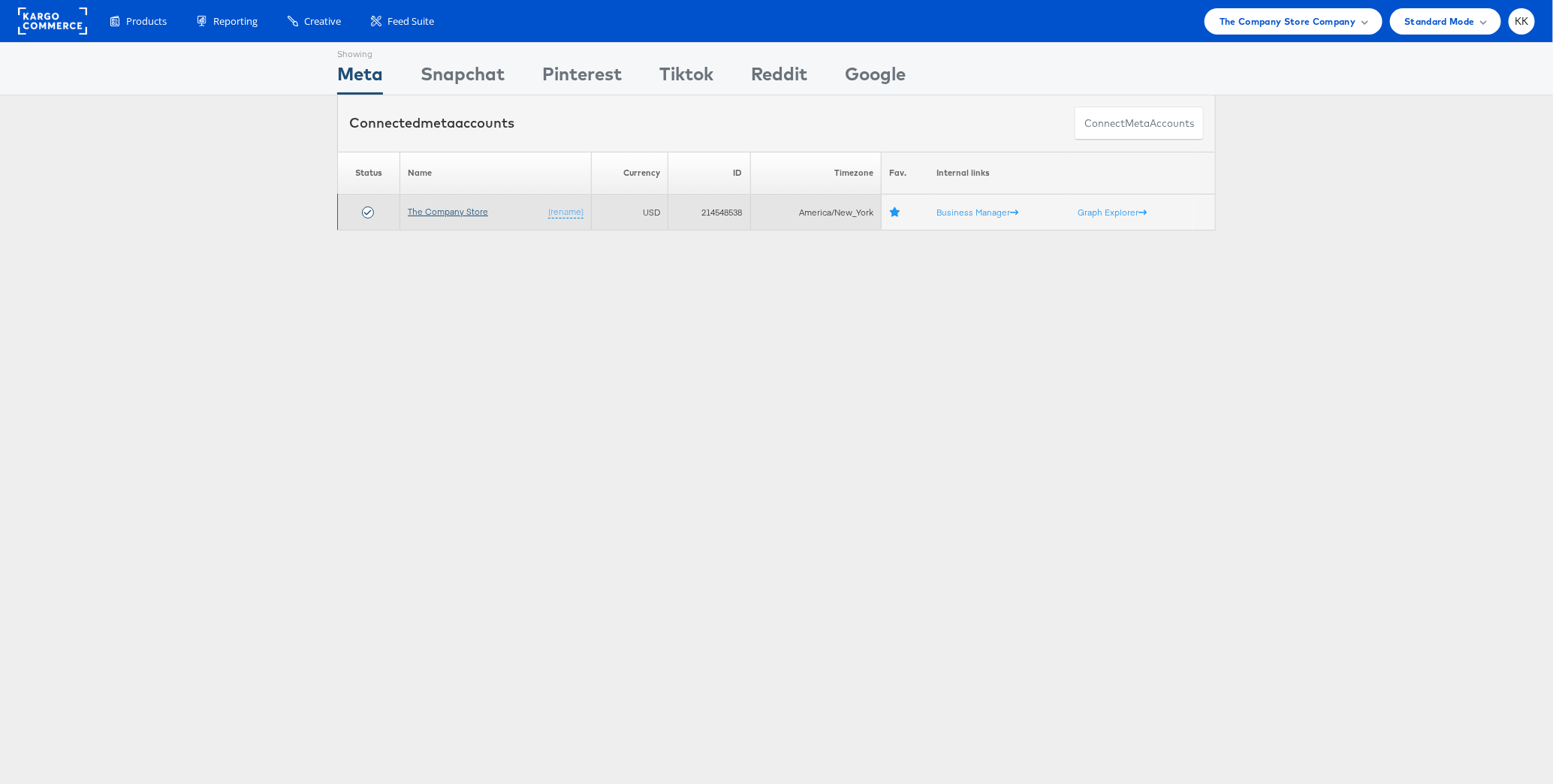
click at [469, 209] on link "The Company Store" at bounding box center [448, 211] width 80 height 11
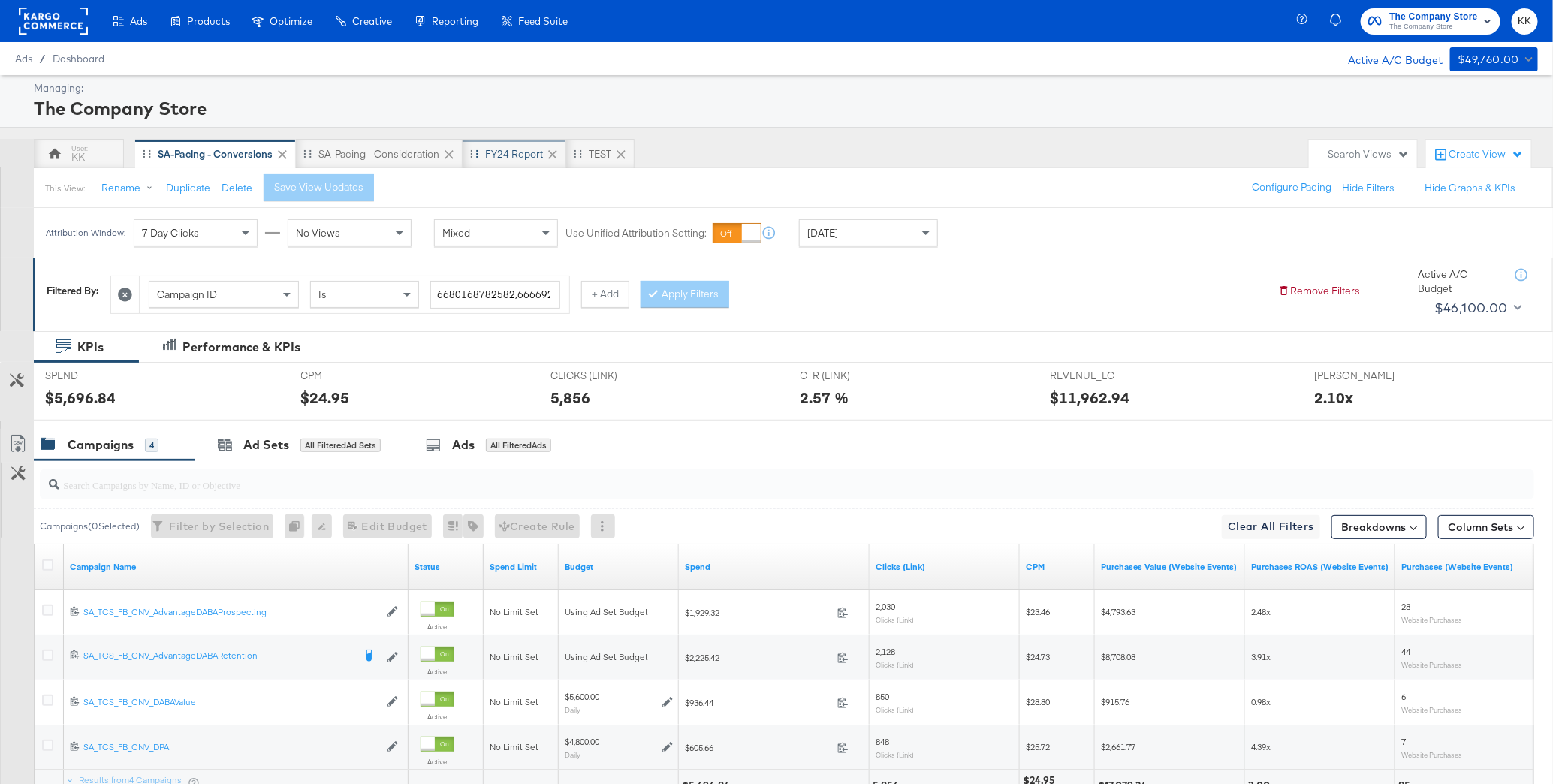
click at [508, 156] on div "FY24 Report" at bounding box center [514, 154] width 58 height 15
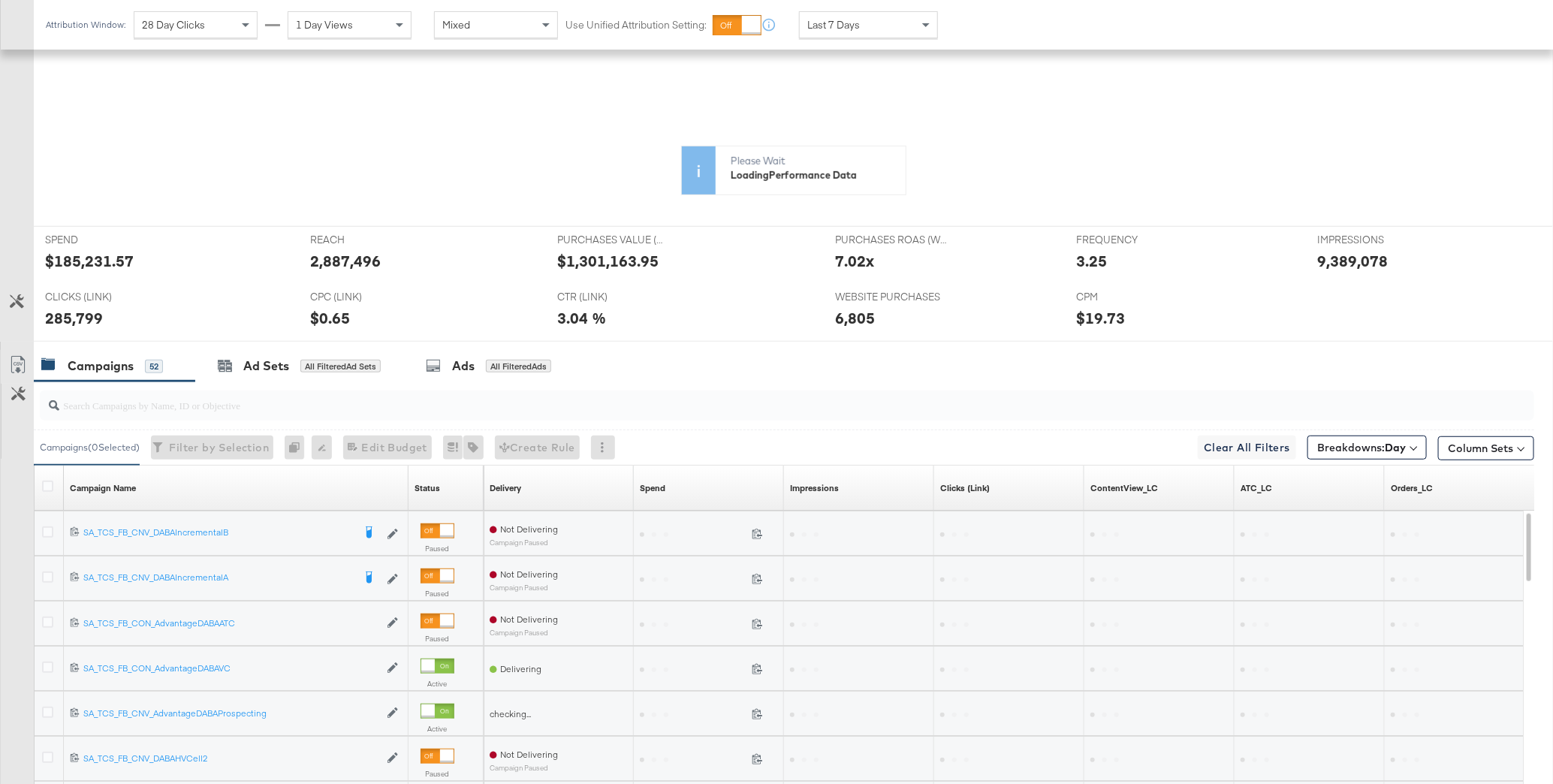
scroll to position [334, 0]
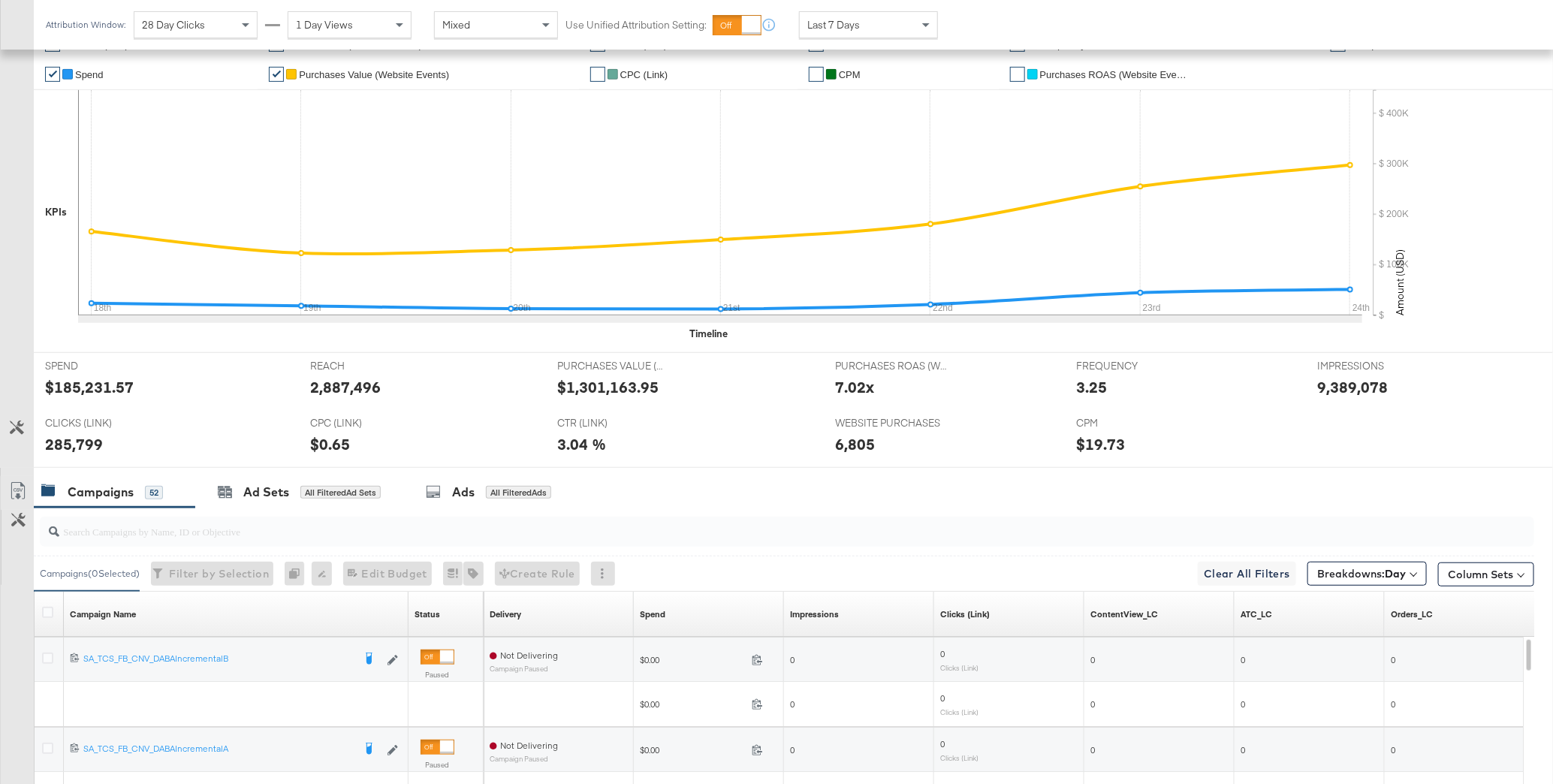
click at [250, 341] on div "✔ Clicks (Link) ✔ Purchases (Website Events) ✔ CTR (Link) ✔ Reach ✔ Frequency ✔…" at bounding box center [793, 190] width 1519 height 323
click at [250, 501] on div "Ad Sets All Filtered Ad Sets" at bounding box center [299, 492] width 208 height 32
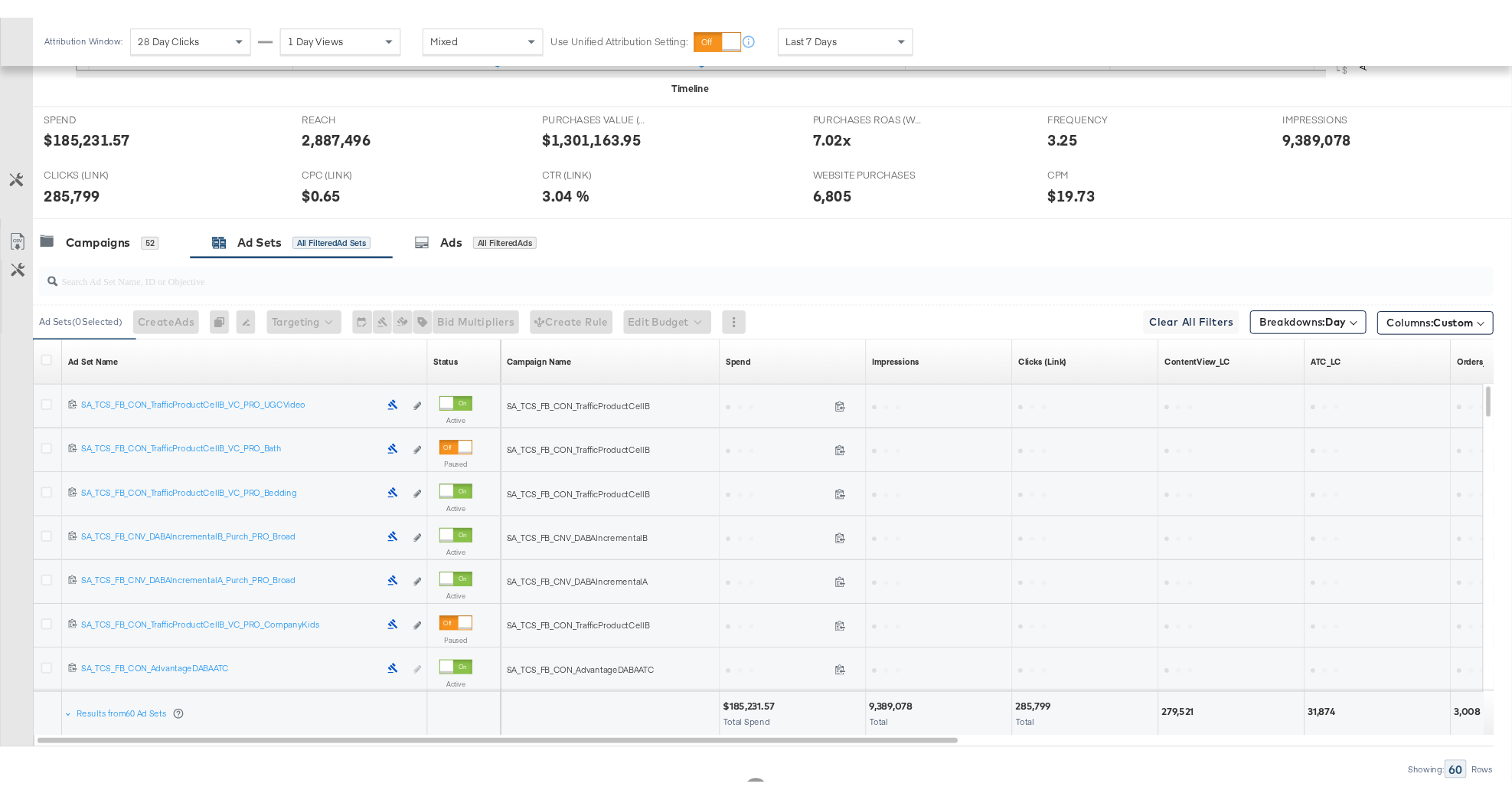
scroll to position [608, 0]
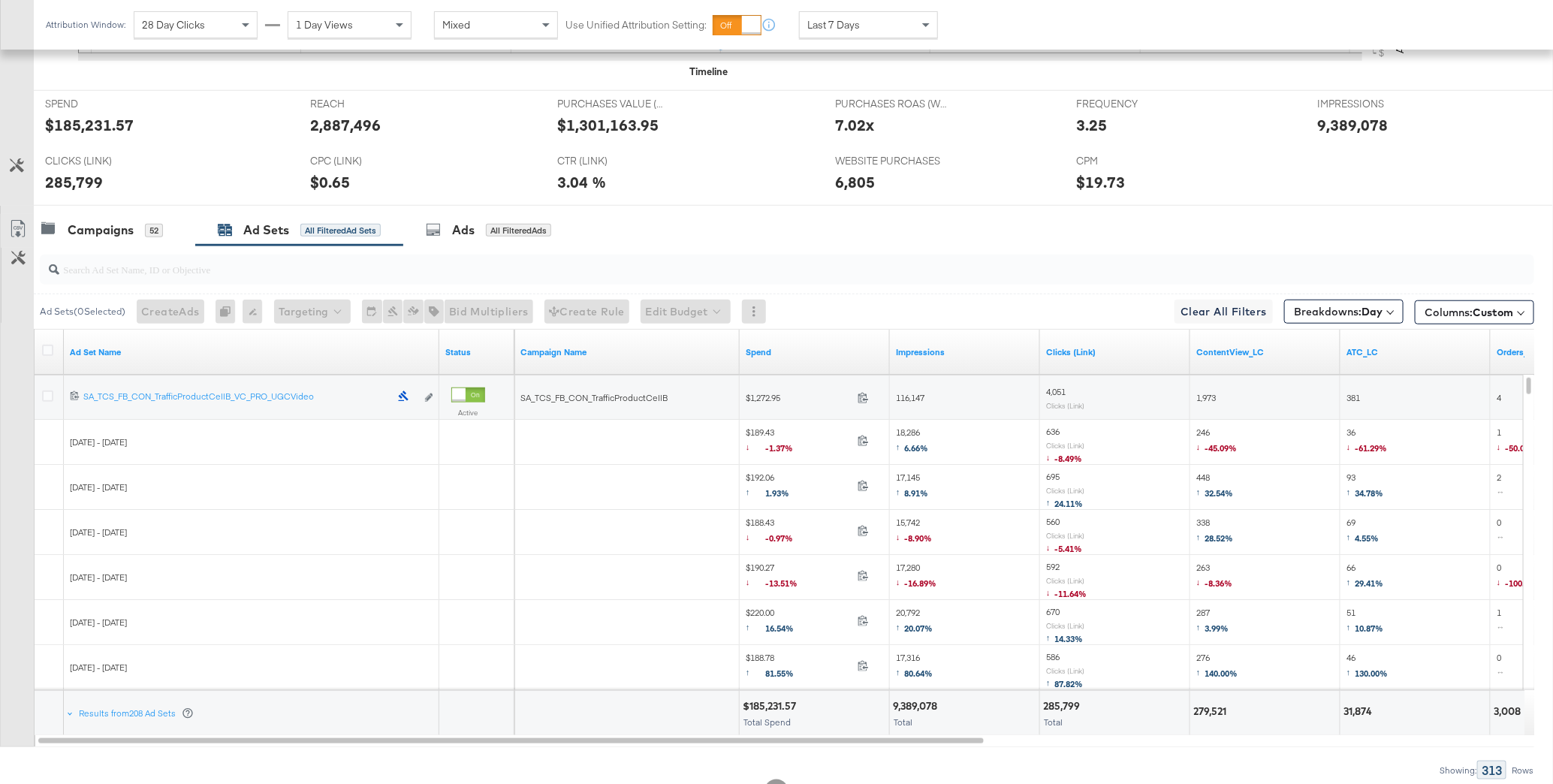
click at [48, 341] on div at bounding box center [50, 352] width 28 height 27
click at [48, 345] on icon at bounding box center [48, 350] width 11 height 11
click at [0, 0] on input "checkbox" at bounding box center [0, 0] width 0 height 0
click at [25, 225] on icon at bounding box center [17, 228] width 18 height 18
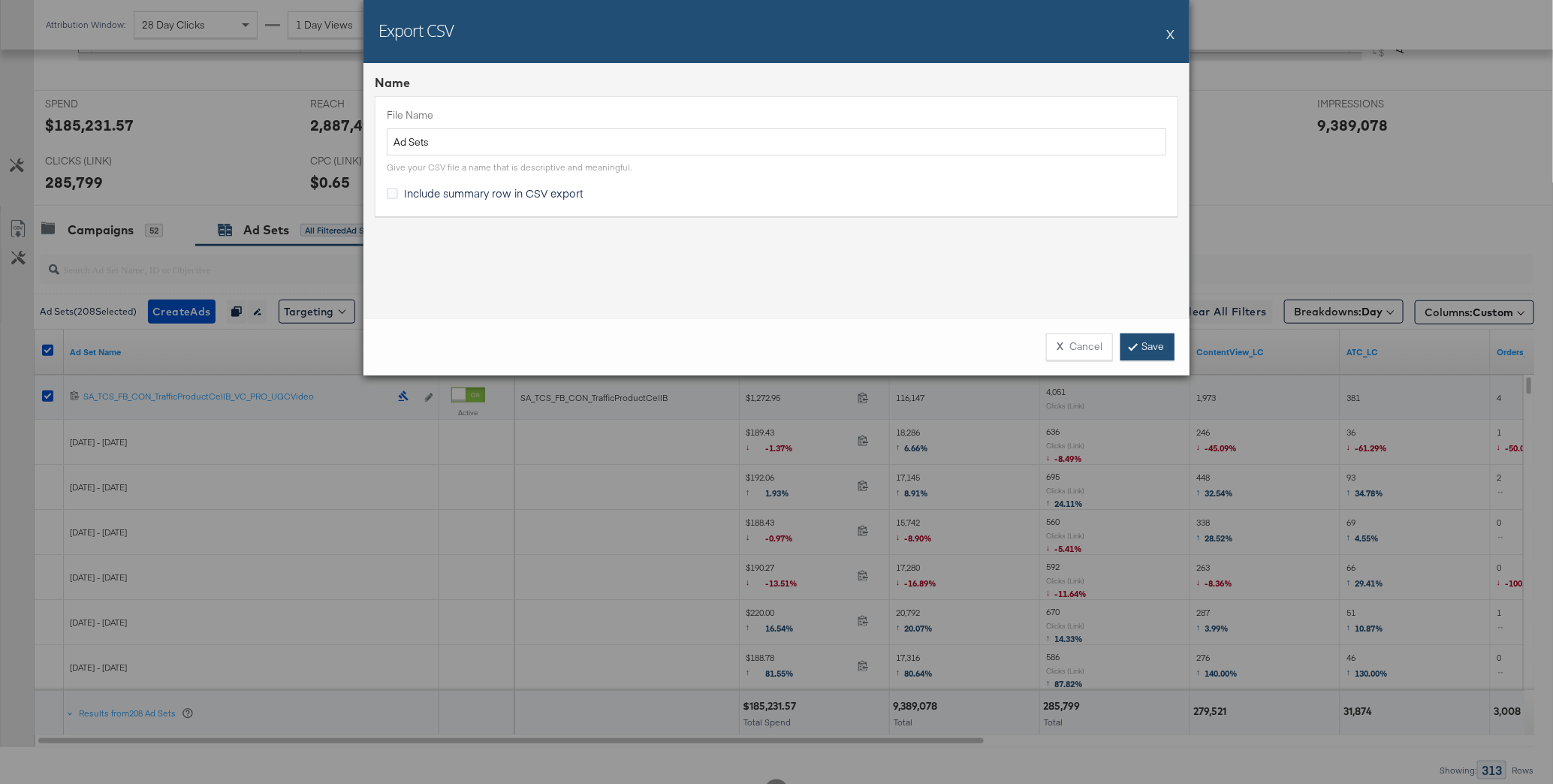
click at [1168, 341] on link "Save" at bounding box center [1147, 347] width 54 height 27
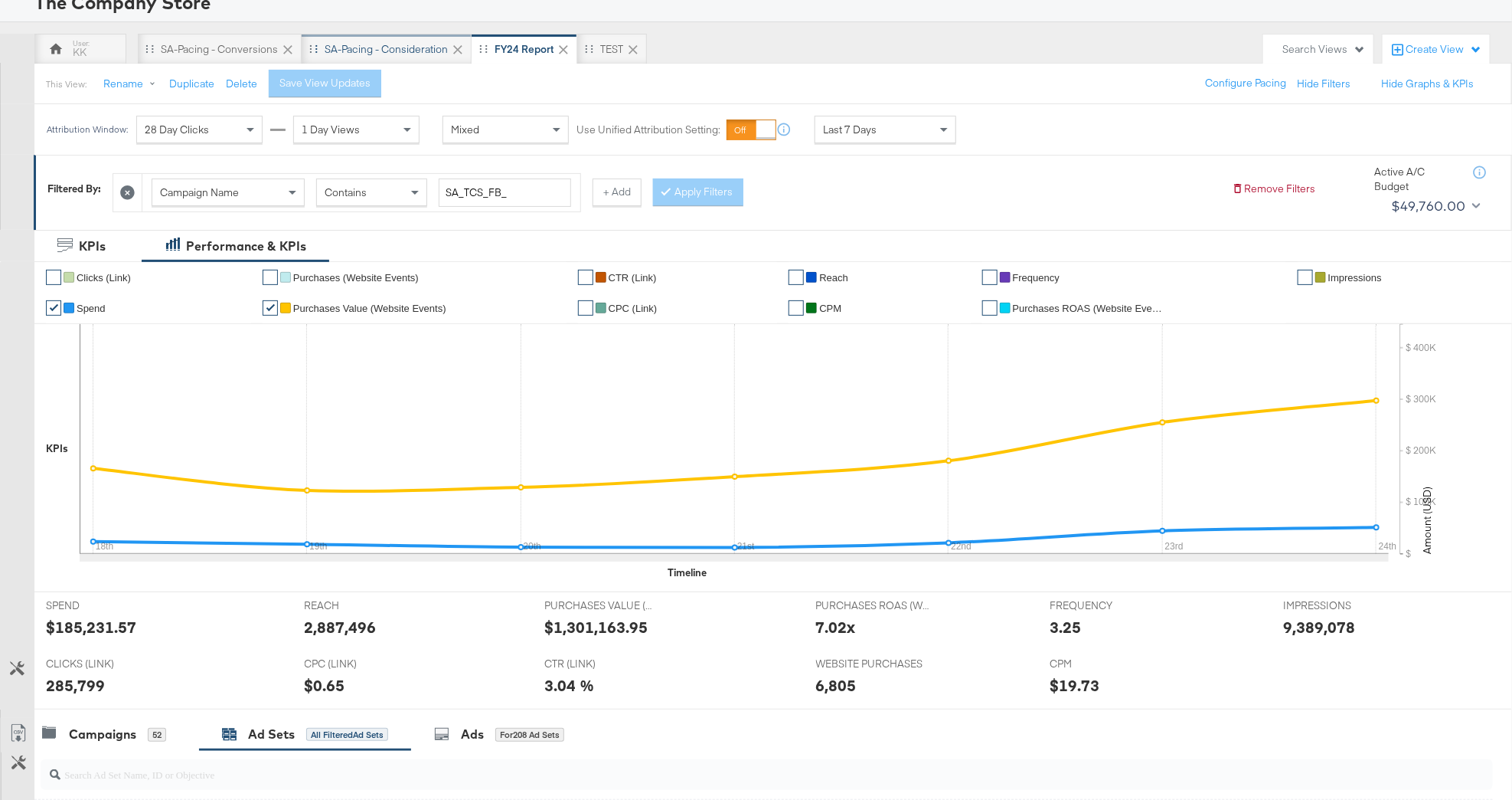
click at [371, 41] on div "SA-Pacing - Consideration" at bounding box center [386, 49] width 170 height 31
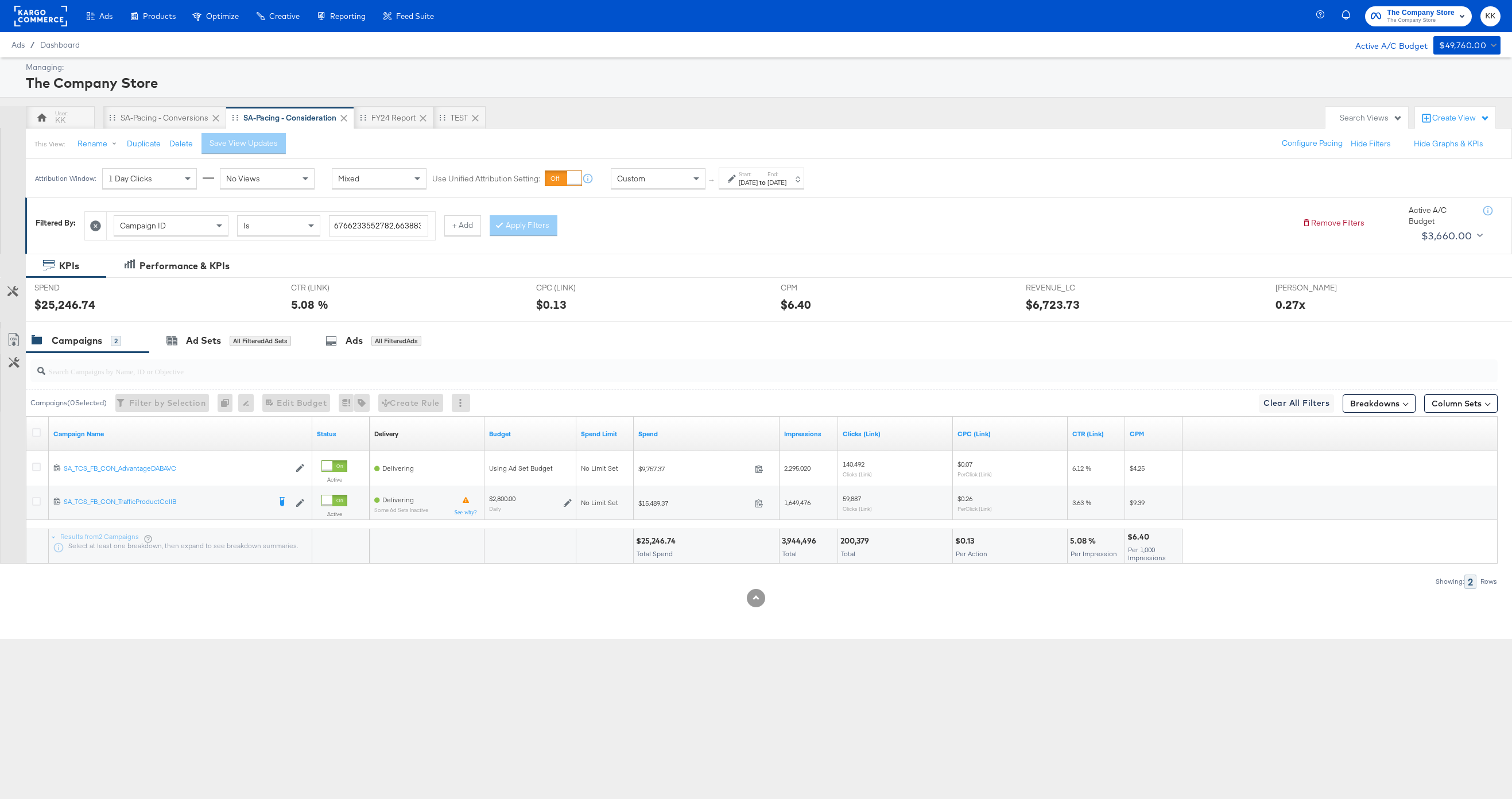
click at [663, 185] on div "Custom" at bounding box center [658, 178] width 94 height 20
click at [661, 192] on div "Attribution Window: 1 Day Clicks No Views Mixed Use Unified Attribution Setting…" at bounding box center [378, 178] width 705 height 38
click at [661, 186] on div "Today" at bounding box center [663, 178] width 105 height 20
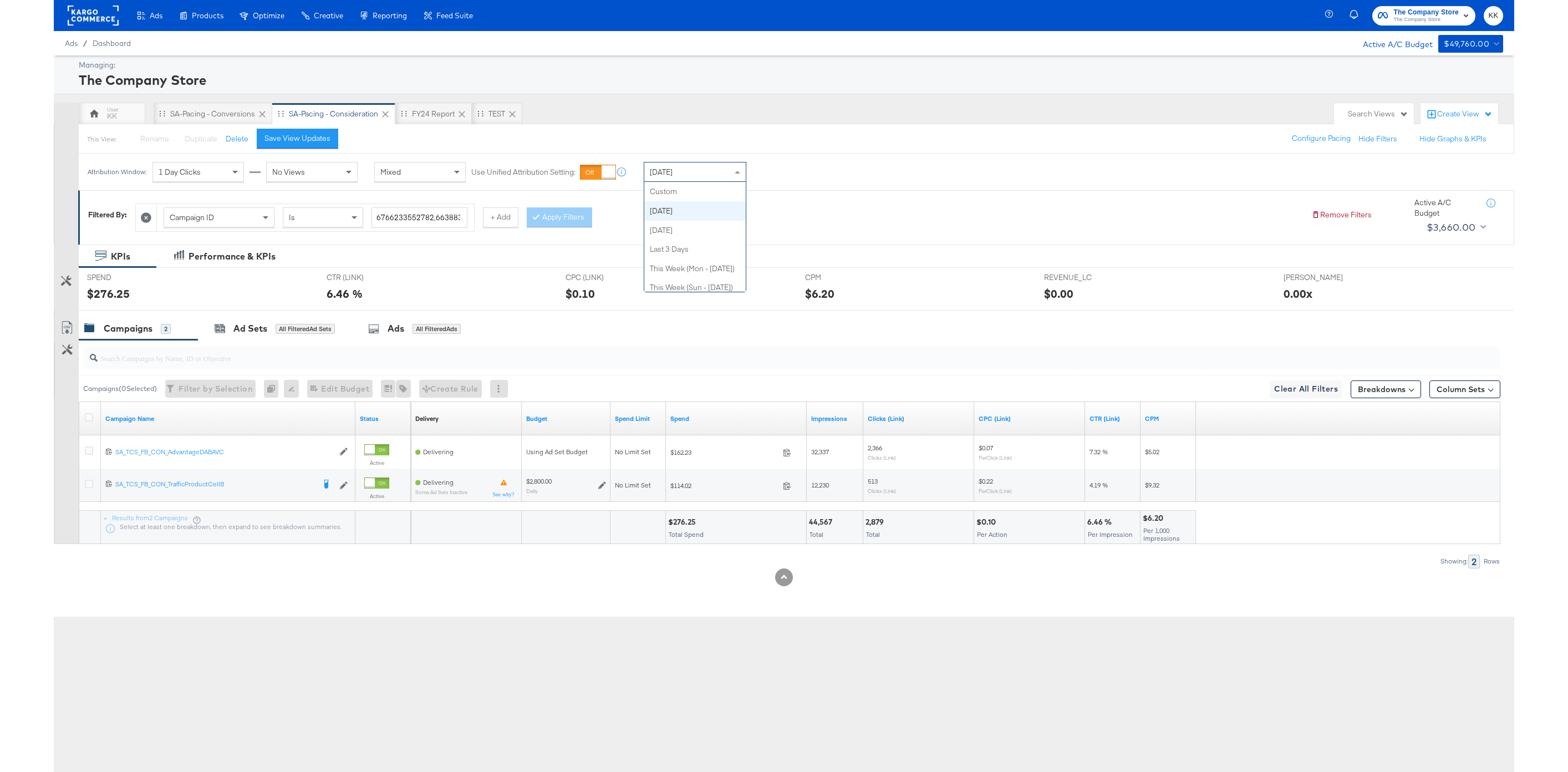
scroll to position [19, 0]
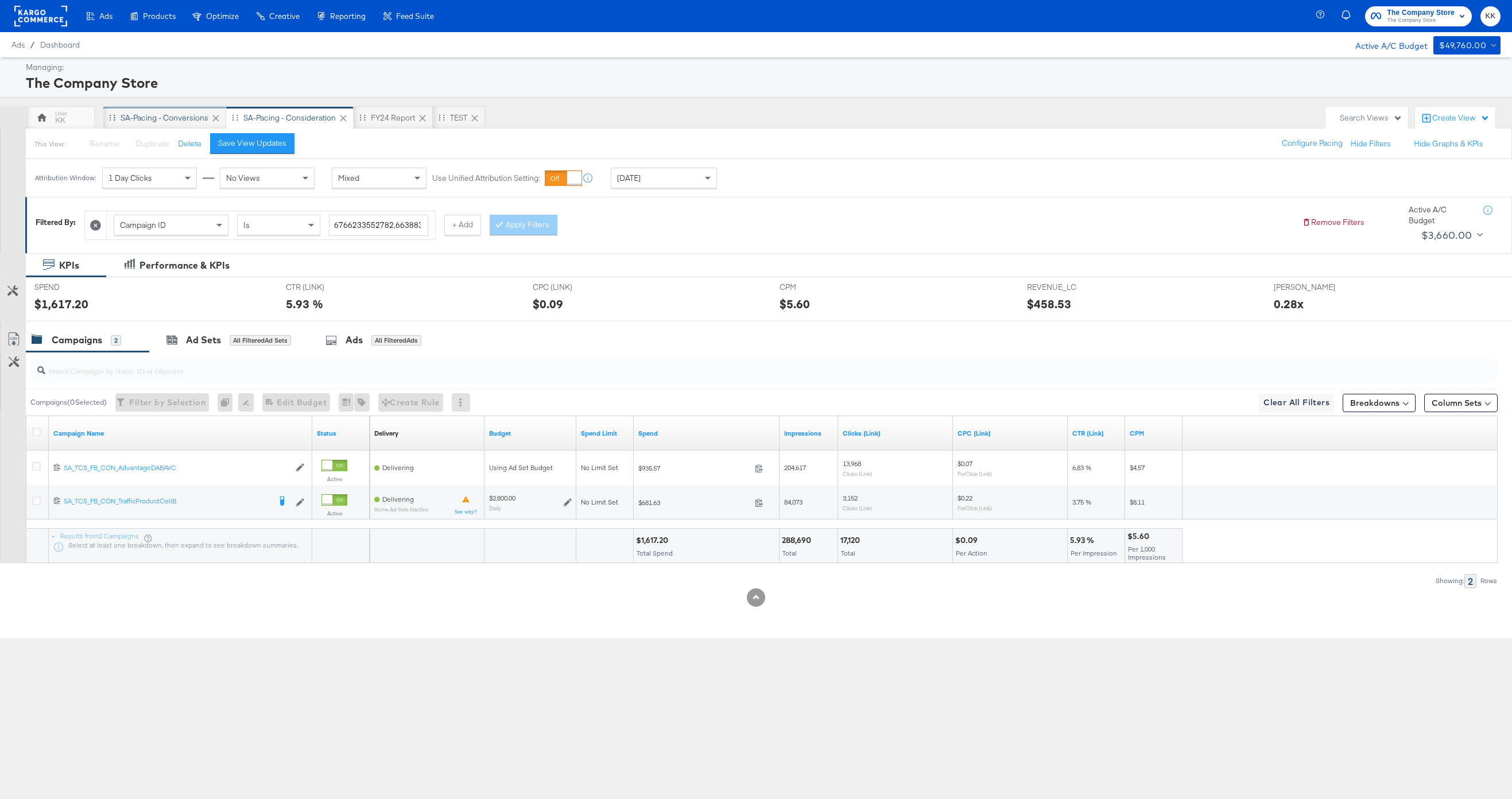
click at [147, 124] on div "SA-Pacing - Conversions" at bounding box center [165, 118] width 123 height 23
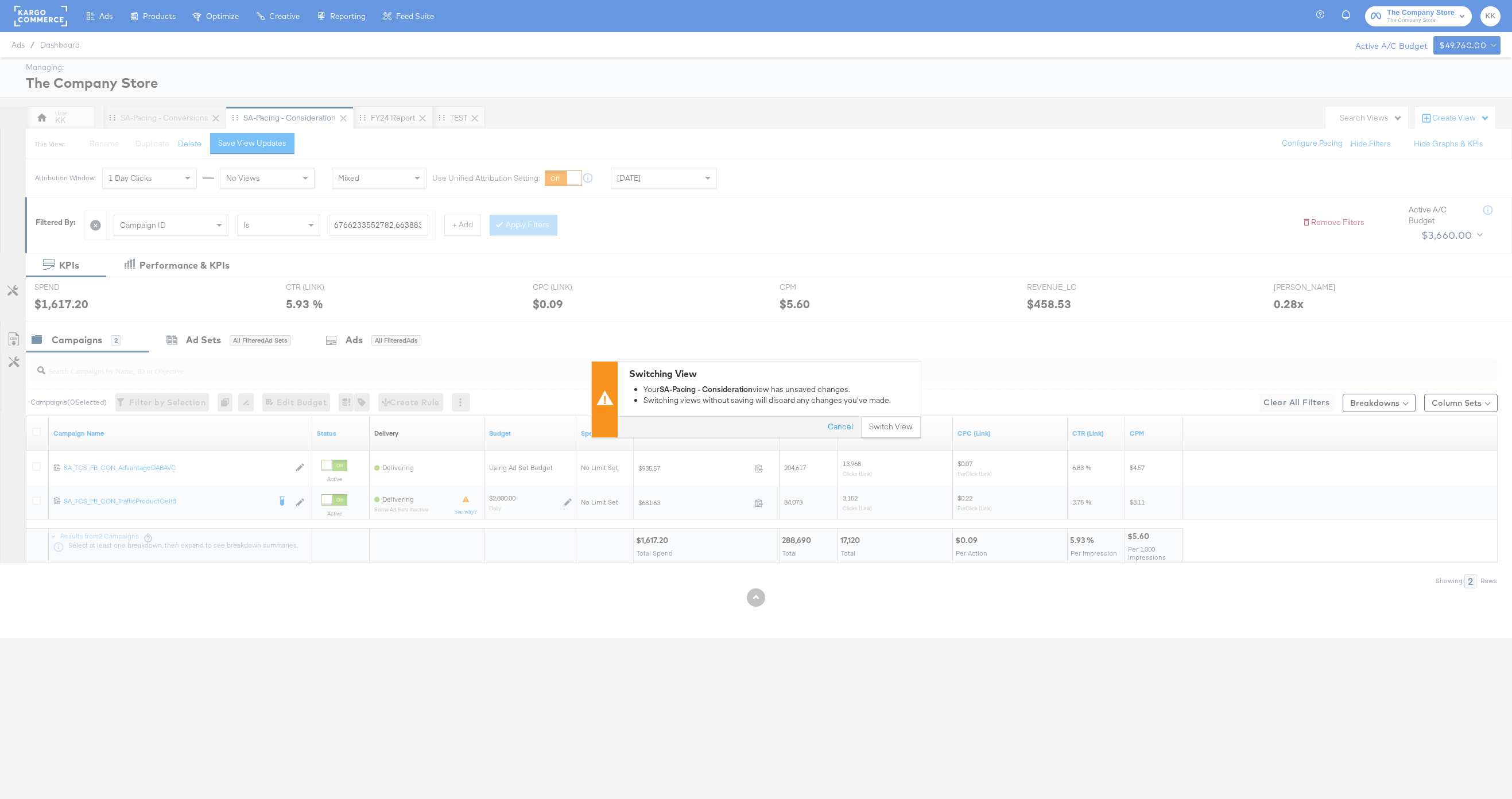
click at [889, 414] on div "Switching View Your SA-Pacing - Consideration view has unsaved changes. Switchi…" at bounding box center [769, 389] width 303 height 55
click at [891, 423] on button "Switch View" at bounding box center [891, 427] width 59 height 20
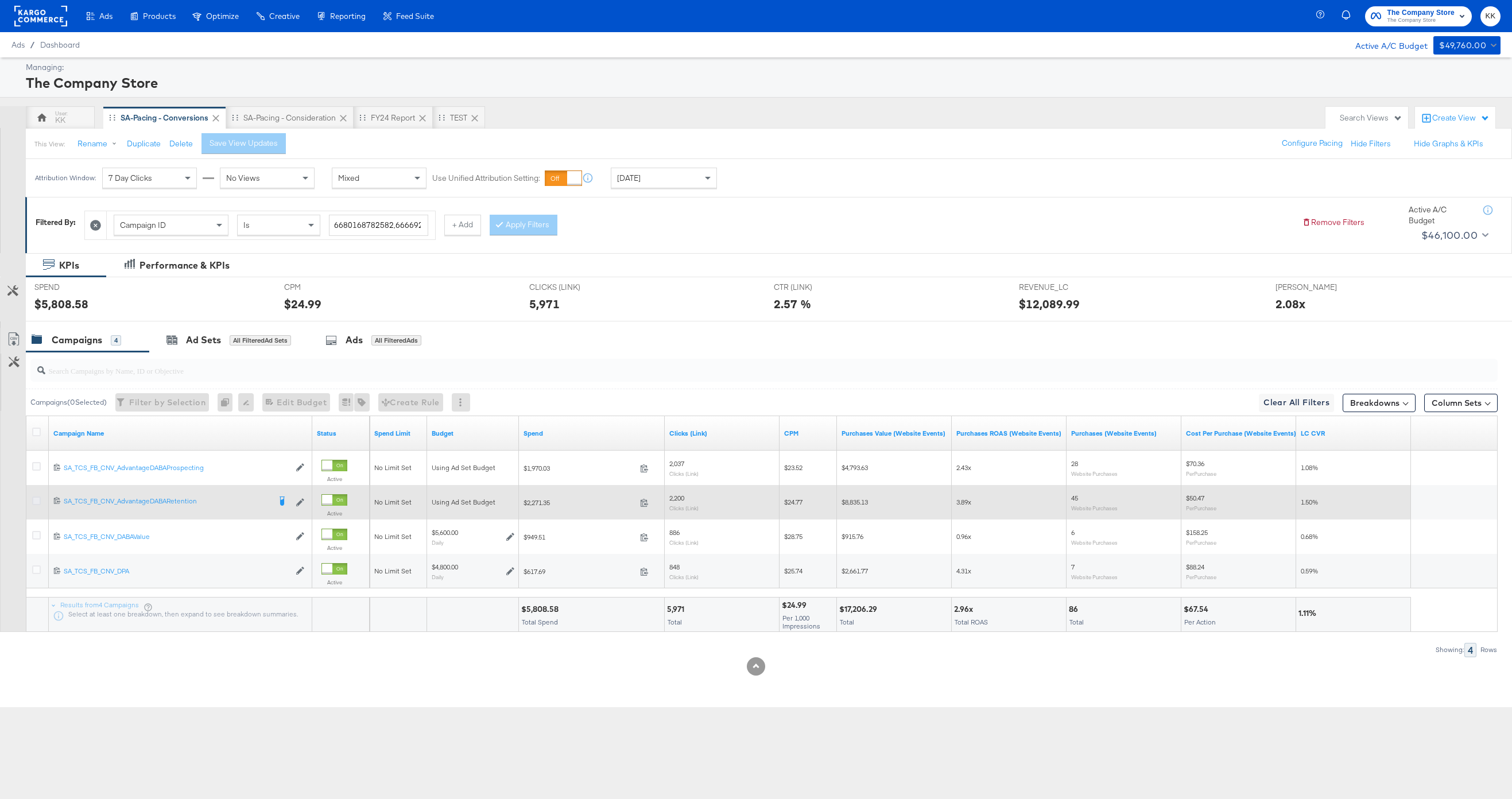
click at [39, 500] on icon at bounding box center [36, 500] width 9 height 9
click at [0, 0] on input "checkbox" at bounding box center [0, 0] width 0 height 0
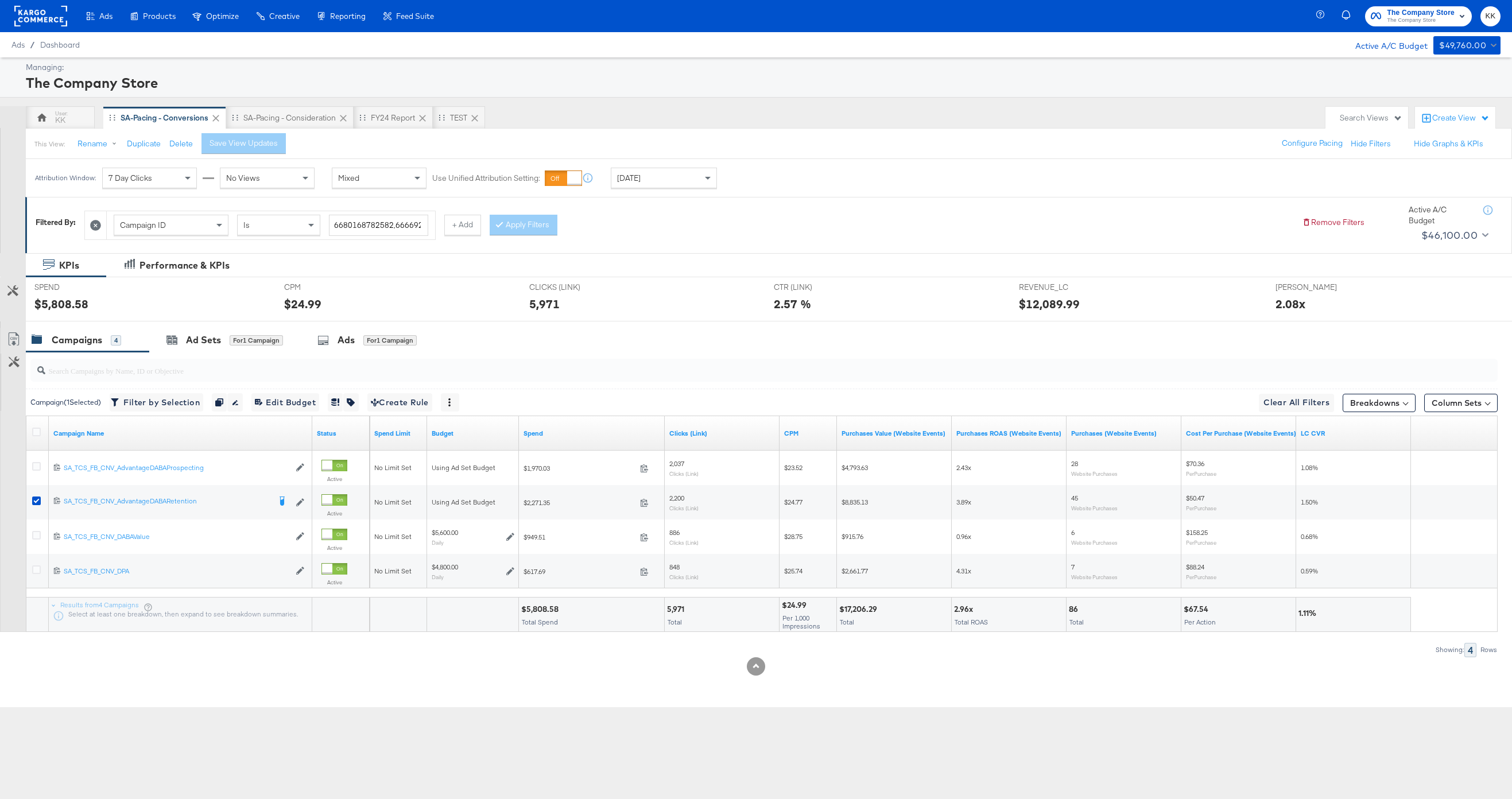
click at [211, 354] on div at bounding box center [761, 370] width 1472 height 37
click at [225, 346] on div "Ad Sets for 1 Campaign" at bounding box center [225, 340] width 116 height 13
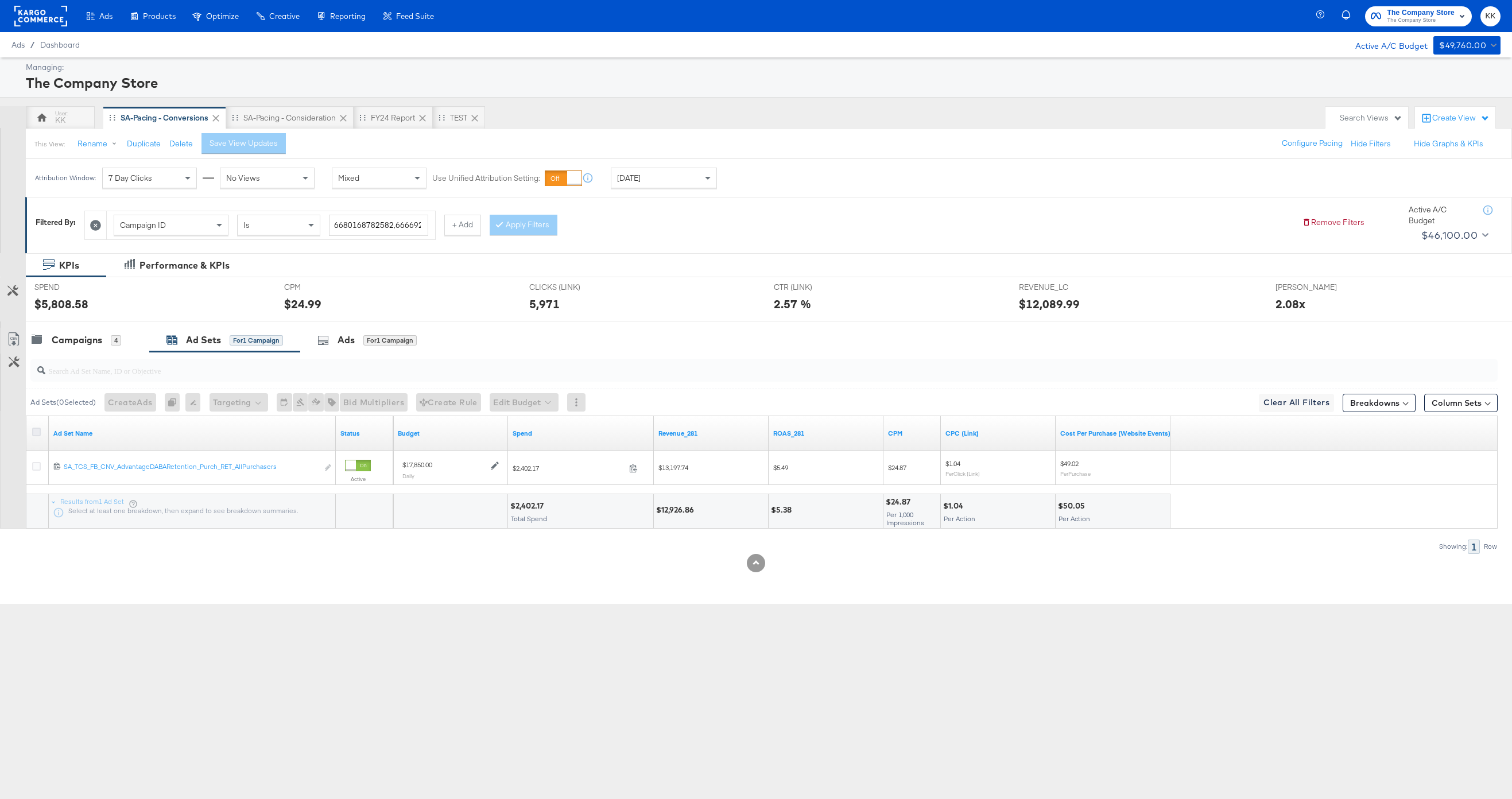
click at [37, 432] on icon at bounding box center [36, 432] width 9 height 9
click at [0, 0] on input "checkbox" at bounding box center [0, 0] width 0 height 0
click at [520, 406] on button "Edit Budget" at bounding box center [508, 402] width 69 height 19
click at [521, 434] on span "Edit Ad Set Budget" at bounding box center [511, 432] width 65 height 15
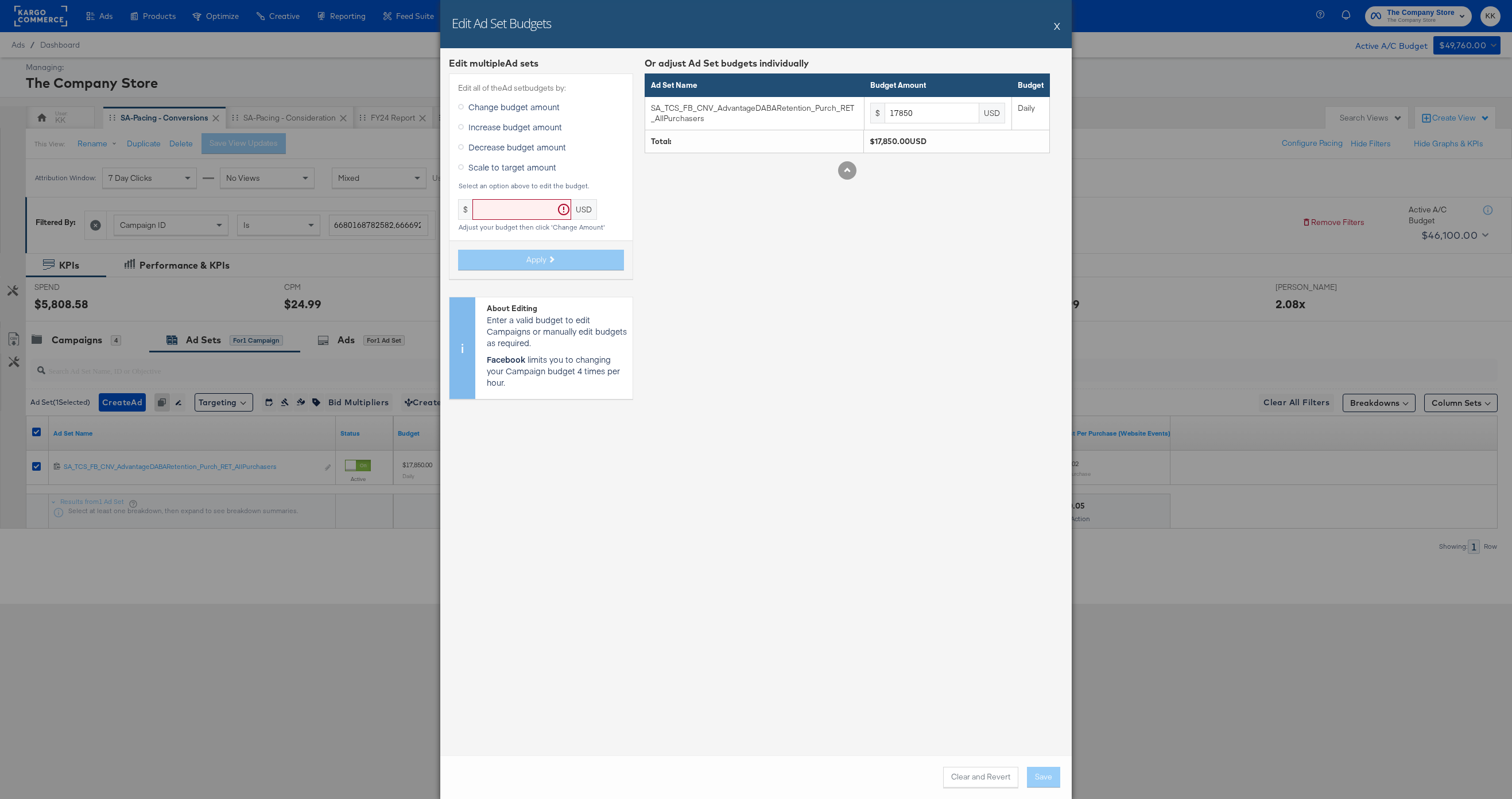
click at [496, 144] on span "Decrease budget amount" at bounding box center [517, 147] width 98 height 11
click at [0, 0] on input "Decrease budget amount" at bounding box center [0, 0] width 0 height 0
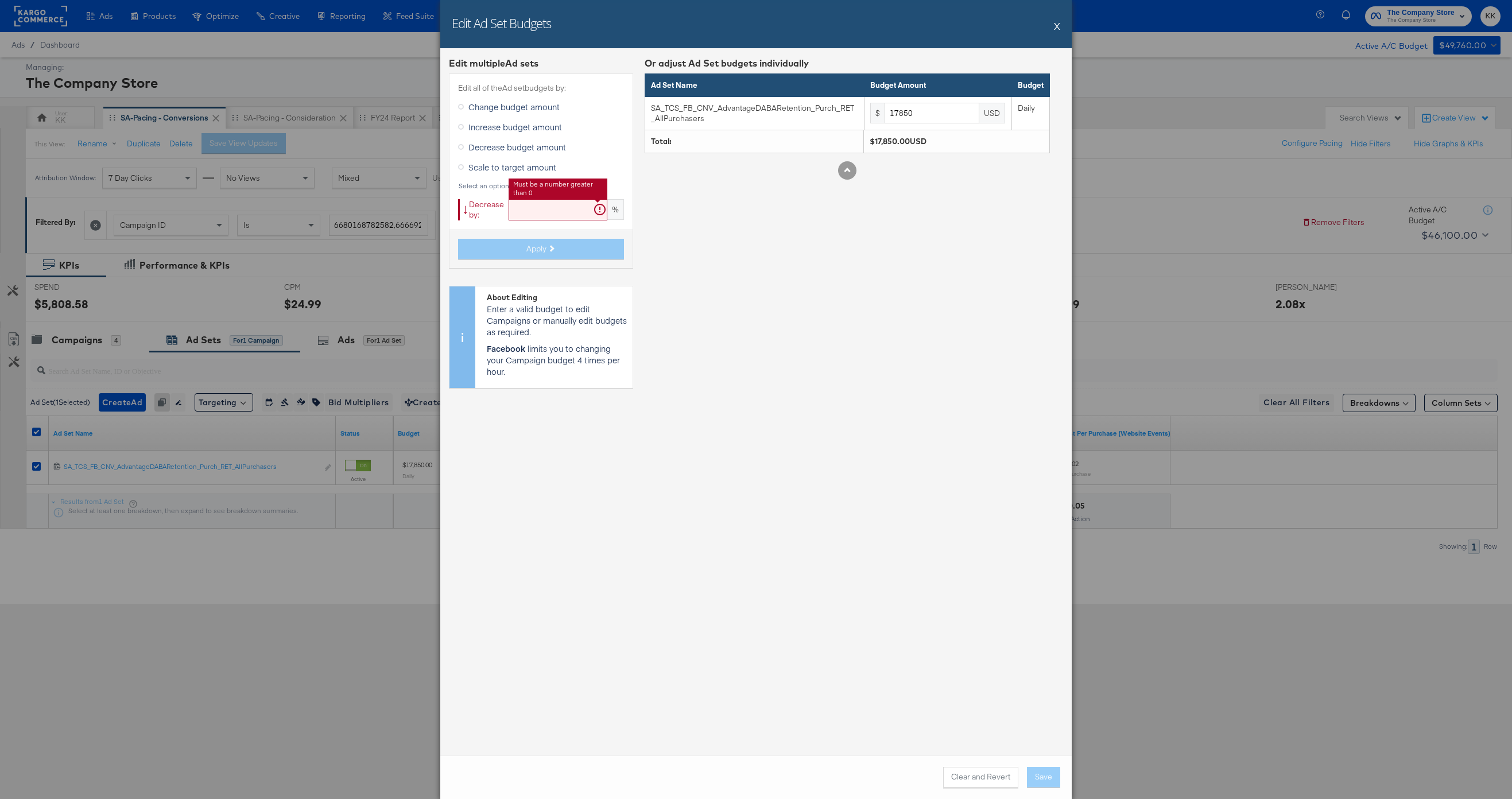
click at [520, 200] on input "text" at bounding box center [558, 209] width 98 height 21
type input "19"
click at [553, 256] on button "Apply" at bounding box center [541, 248] width 166 height 20
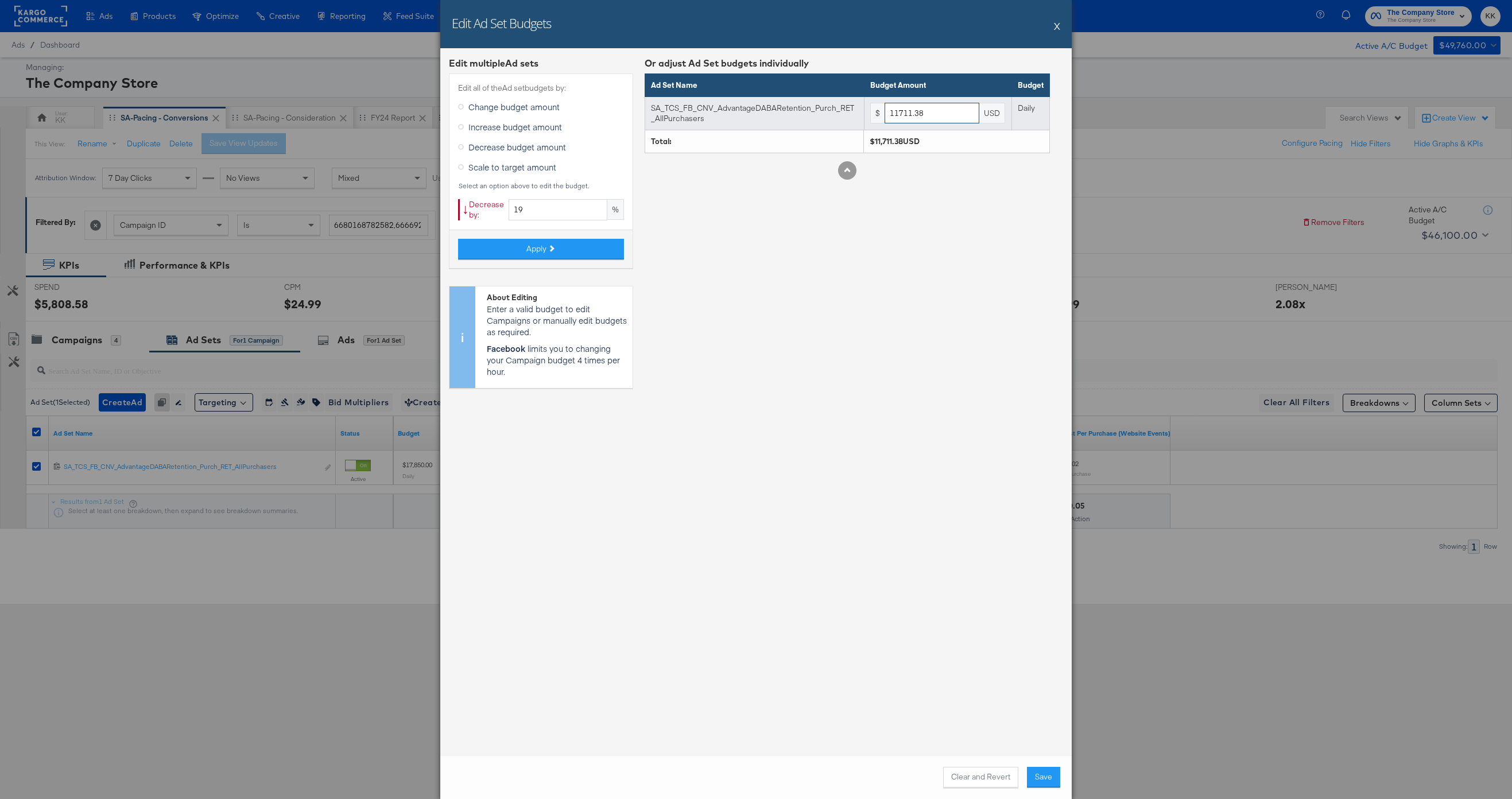
drag, startPoint x: 937, startPoint y: 114, endPoint x: 839, endPoint y: 114, distance: 98.0
click at [839, 114] on tr "SA_TCS_FB_CNV_AdvantageDABARetention_Purch_RET_AllPurchasers $ 11711.38 USD Dai…" at bounding box center [847, 113] width 404 height 33
type input "12000"
click at [1040, 599] on button "Save" at bounding box center [1043, 777] width 33 height 20
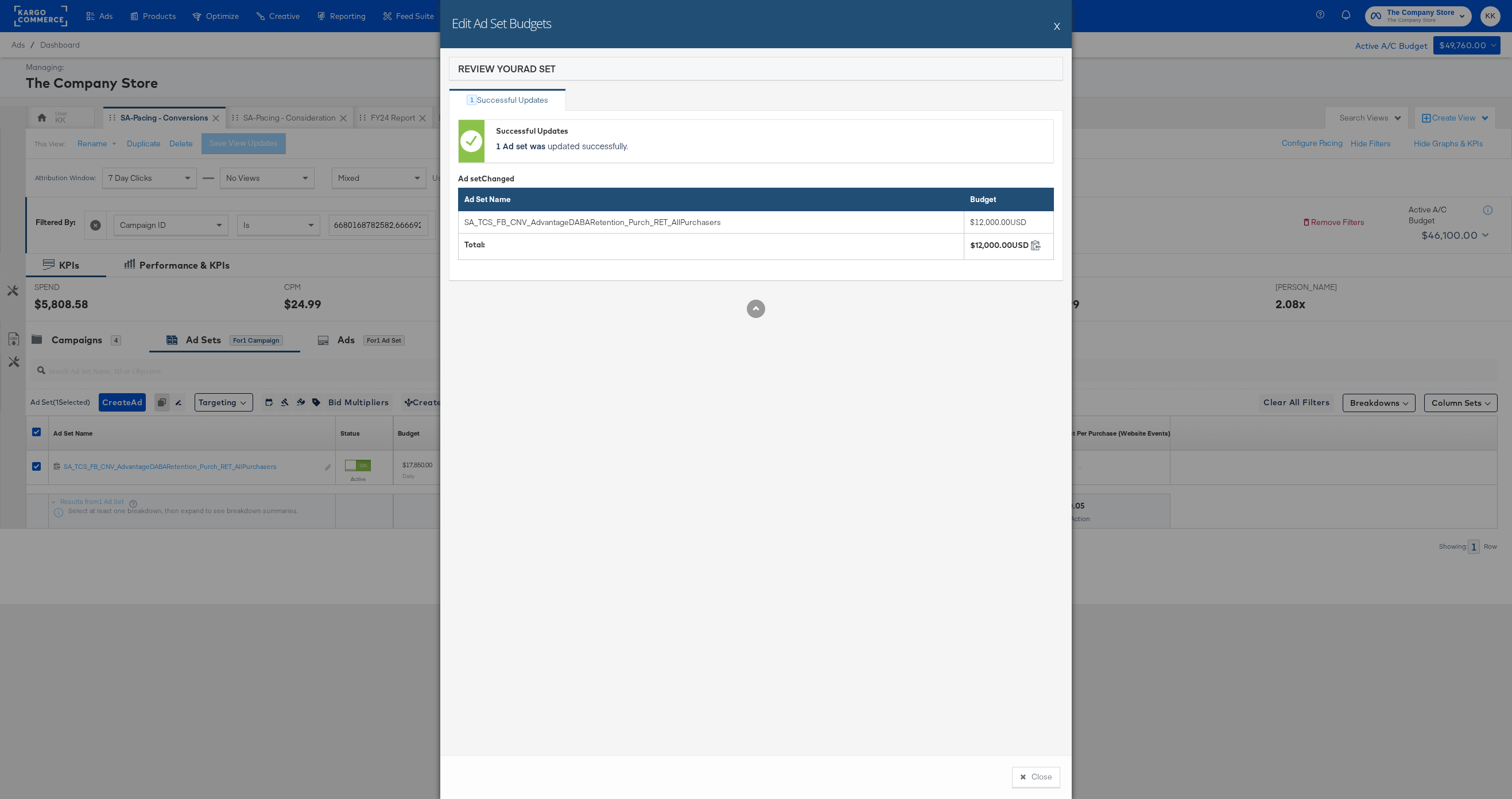
click at [1040, 599] on button "Close" at bounding box center [1036, 777] width 48 height 20
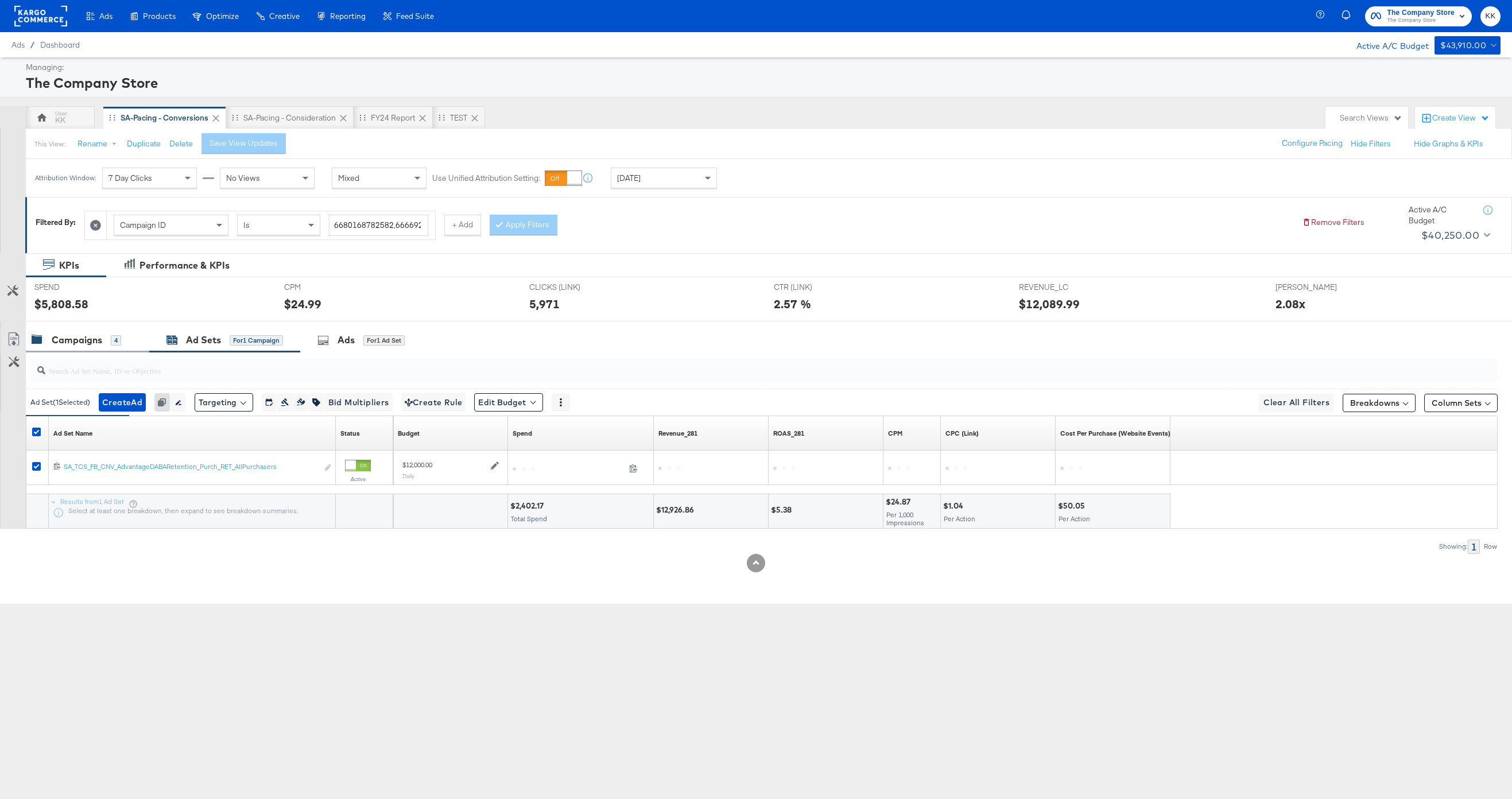
click at [77, 337] on div "Campaigns" at bounding box center [77, 340] width 50 height 13
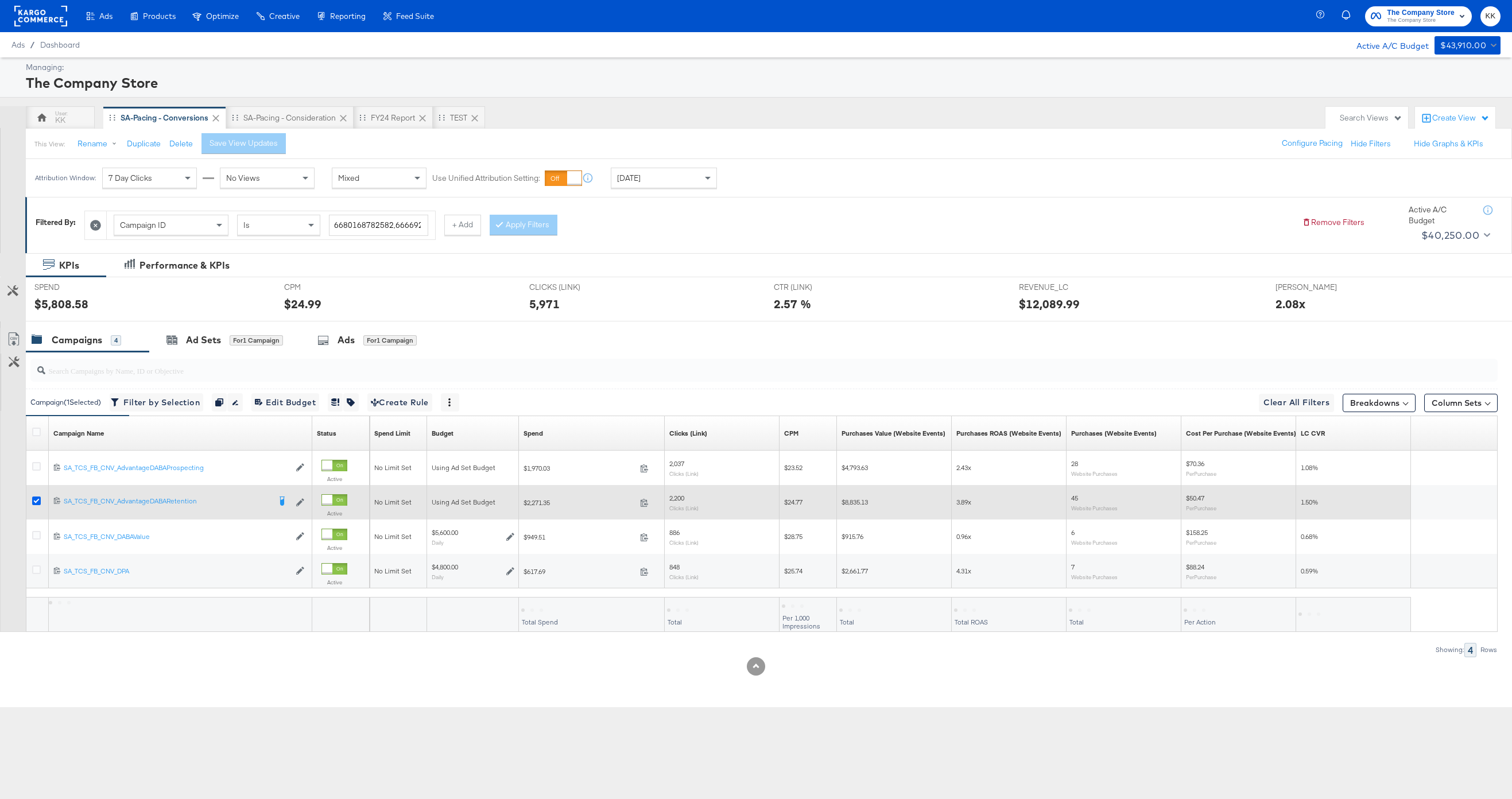
click at [35, 500] on icon at bounding box center [36, 500] width 9 height 9
click at [0, 0] on input "checkbox" at bounding box center [0, 0] width 0 height 0
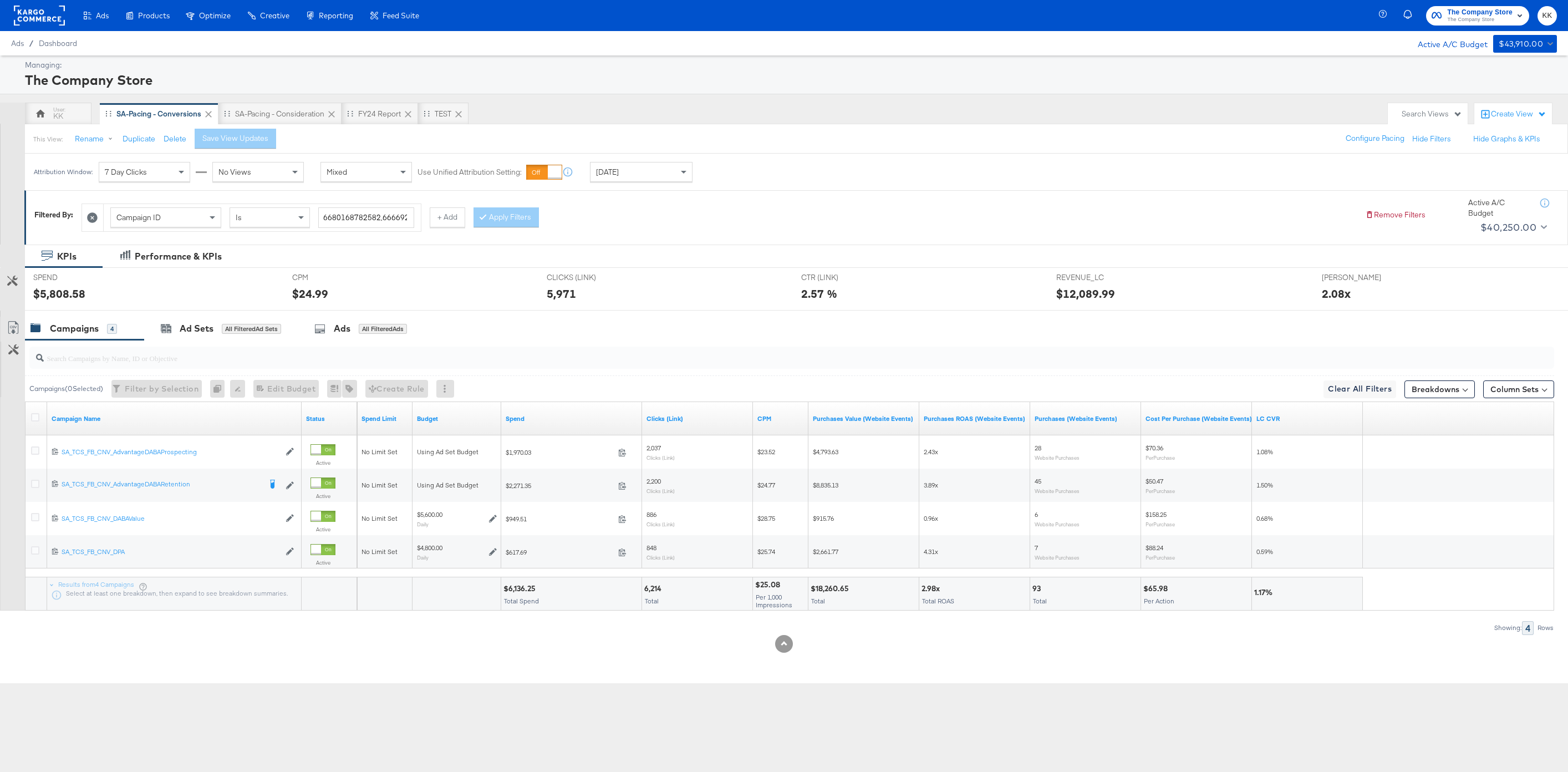
click at [27, 19] on rect at bounding box center [40, 15] width 51 height 20
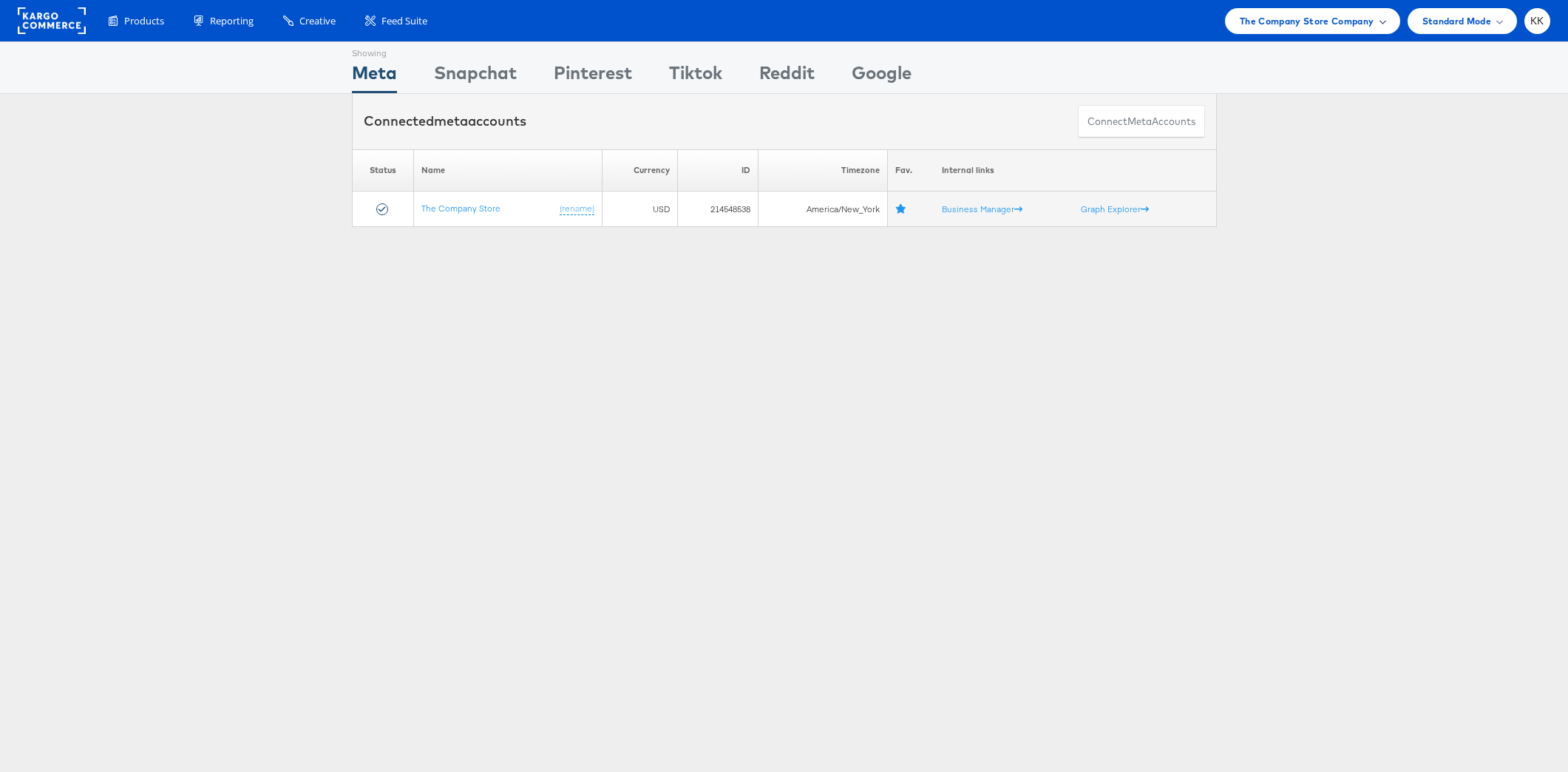
click at [1336, 31] on div "The Company Store Company" at bounding box center [1313, 21] width 175 height 26
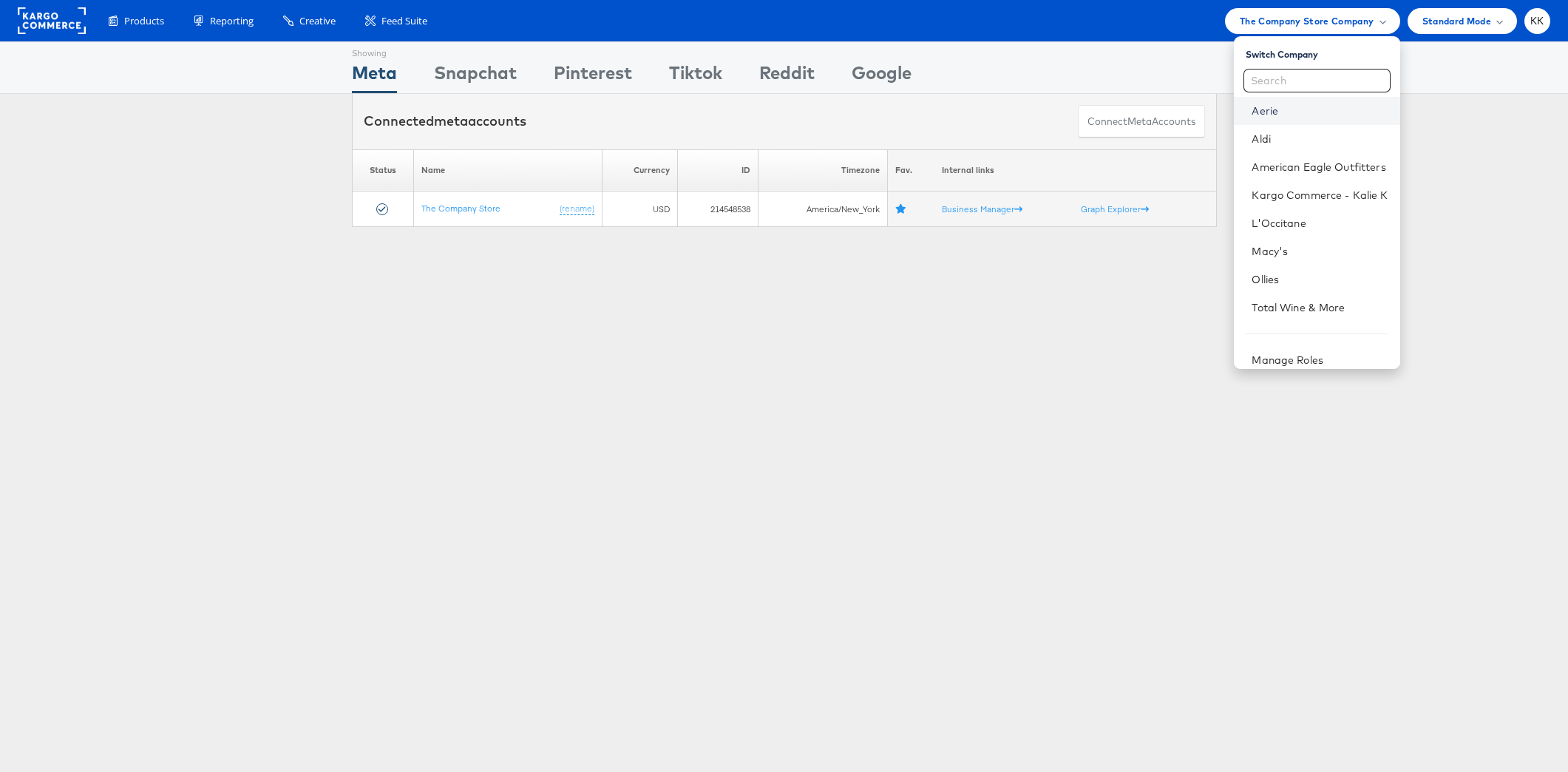
click at [1279, 108] on link "Aerie" at bounding box center [1319, 111] width 136 height 14
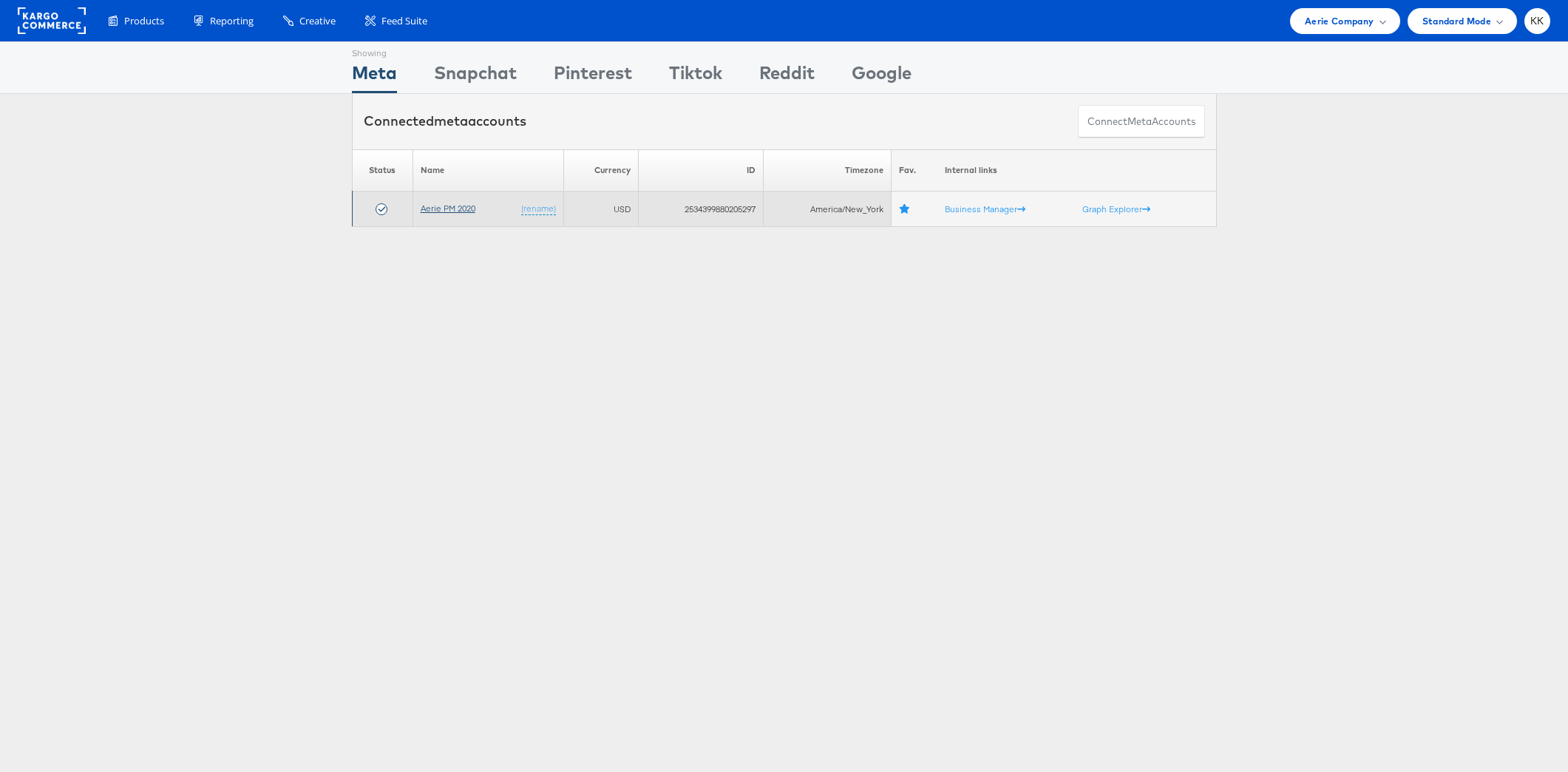
click at [461, 204] on link "Aerie PM 2020" at bounding box center [448, 208] width 54 height 11
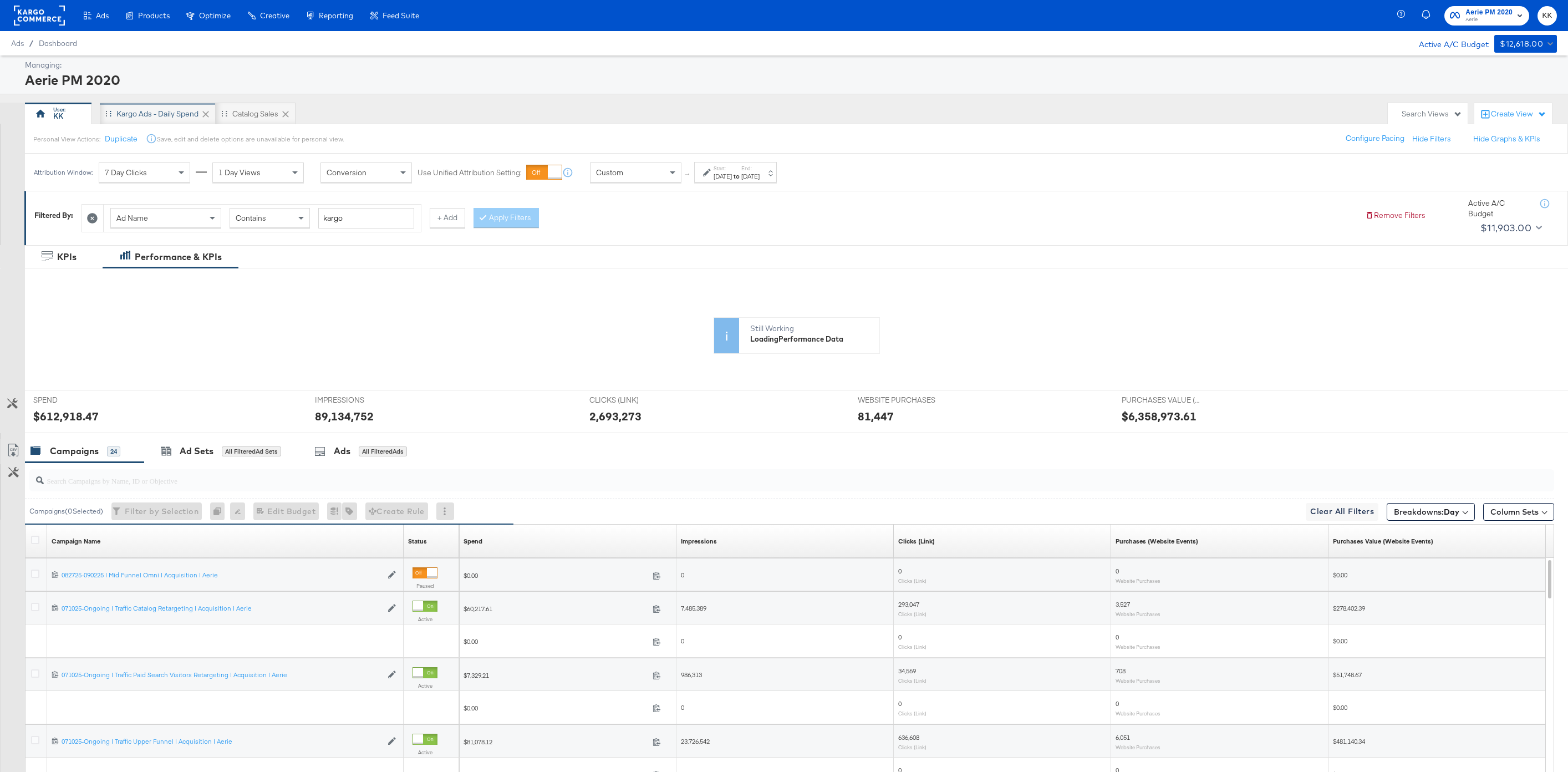
click at [167, 107] on div "Kargo Ads - Daily Spend" at bounding box center [158, 114] width 116 height 22
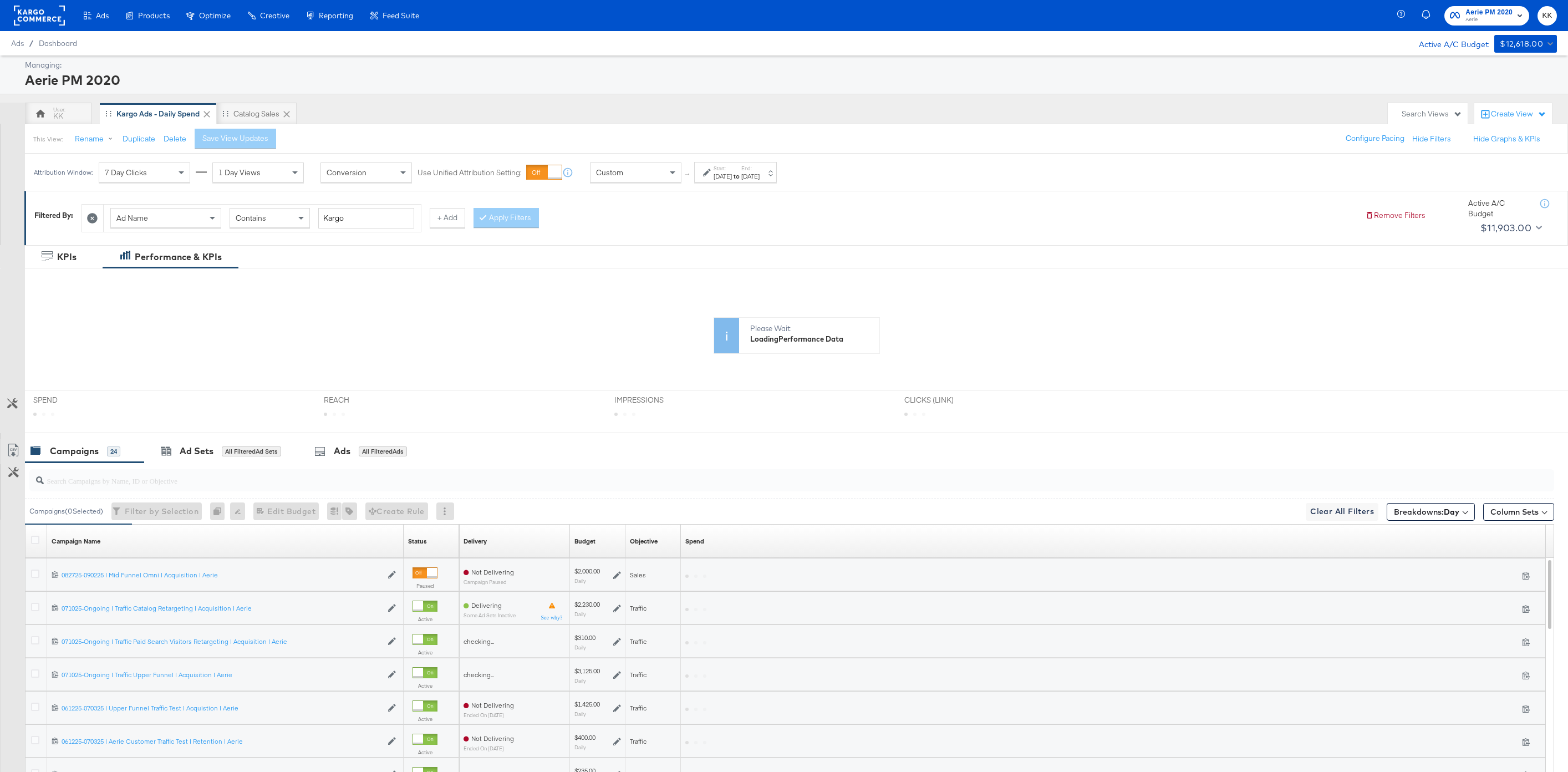
click at [760, 180] on div "Aug 17th 2025" at bounding box center [750, 176] width 19 height 9
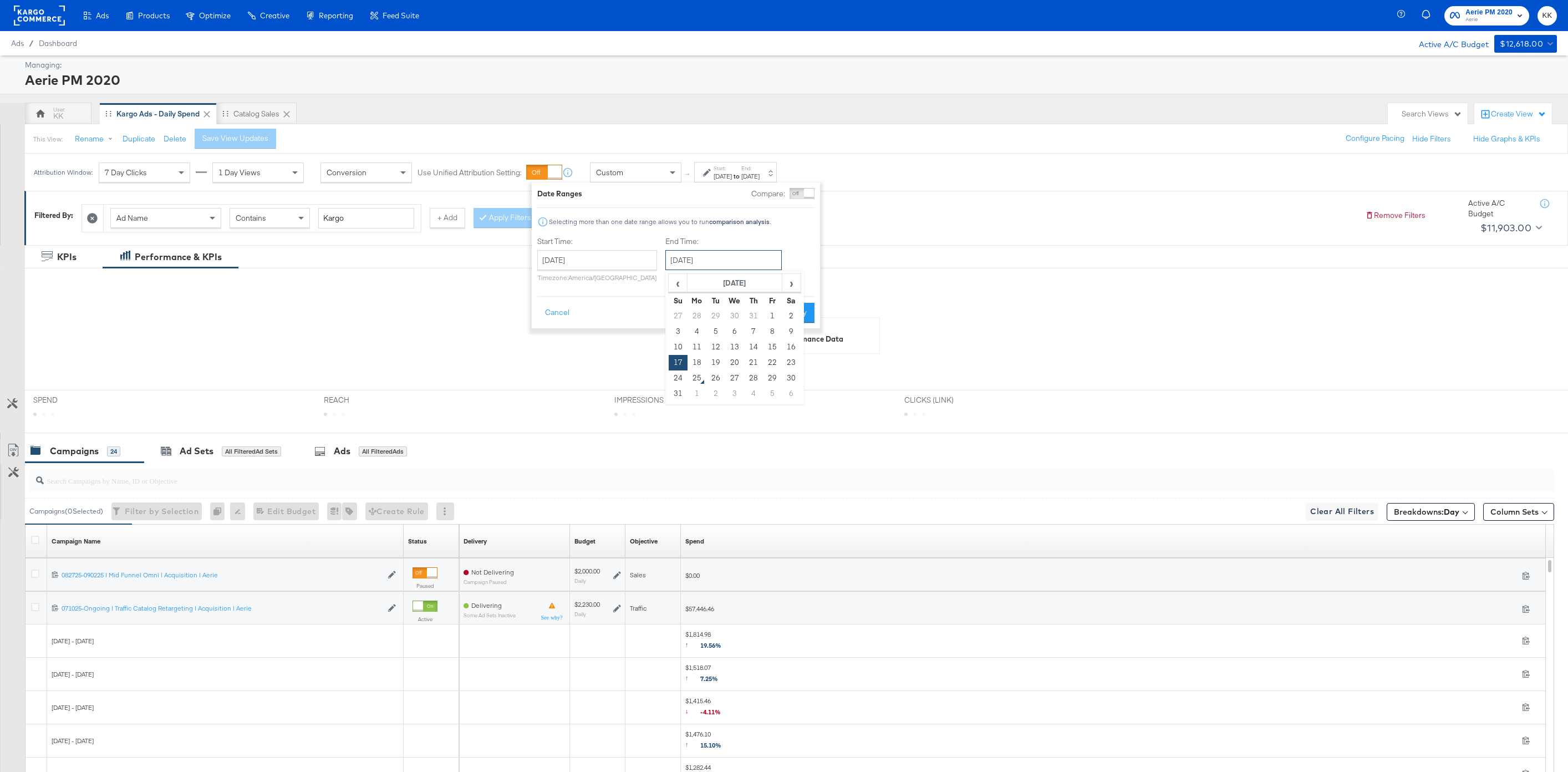
click at [714, 264] on input "August 17th 2025" at bounding box center [723, 260] width 116 height 20
click at [675, 379] on td "24" at bounding box center [678, 378] width 19 height 15
type input "August 24th 2025"
click at [584, 261] on input "July 1st 2025" at bounding box center [598, 260] width 120 height 20
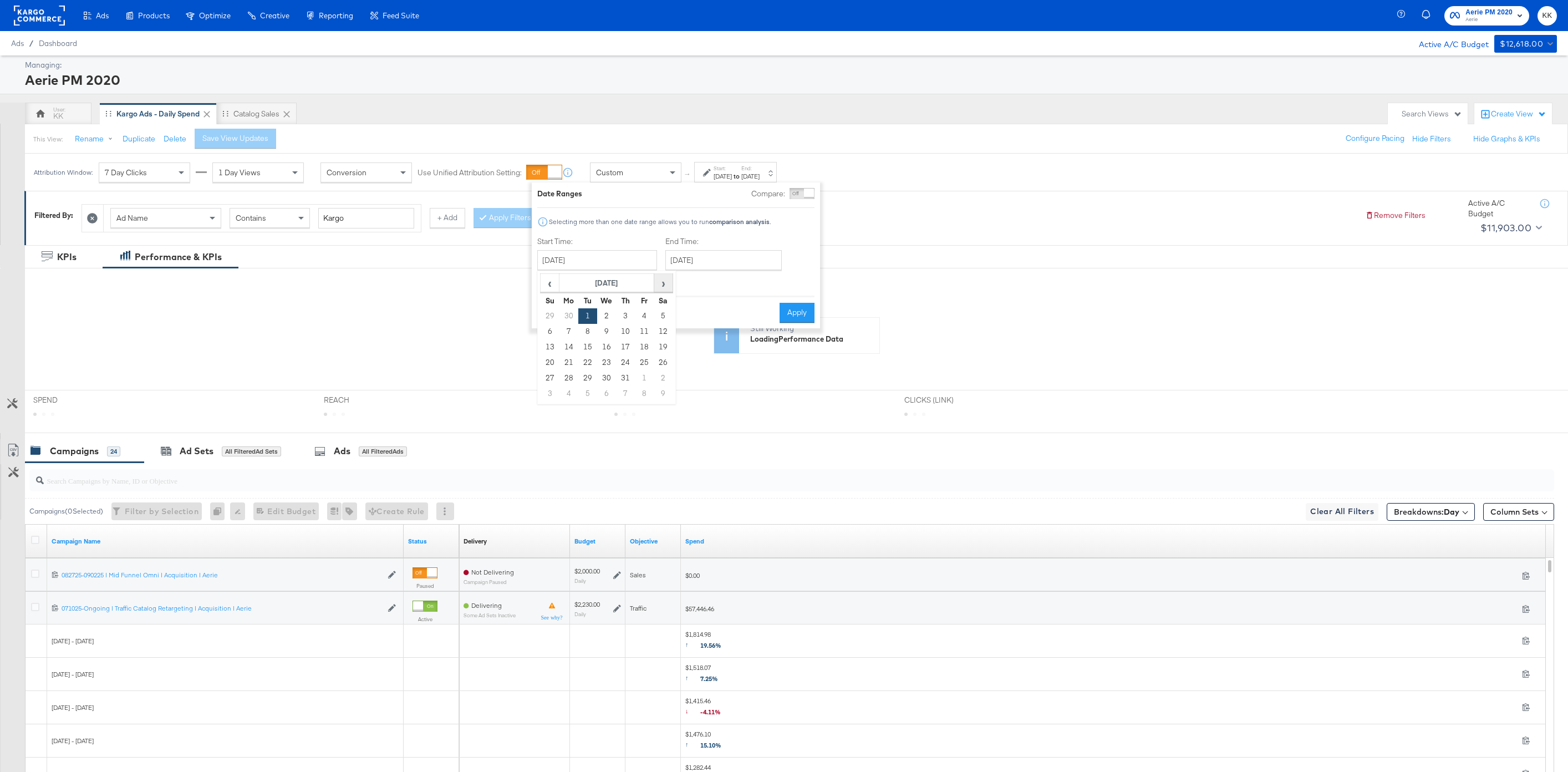
click at [666, 287] on span "›" at bounding box center [663, 283] width 17 height 17
click at [642, 316] on td "1" at bounding box center [644, 316] width 19 height 15
type input "August 1st 2025"
click at [810, 314] on button "Apply" at bounding box center [799, 312] width 35 height 20
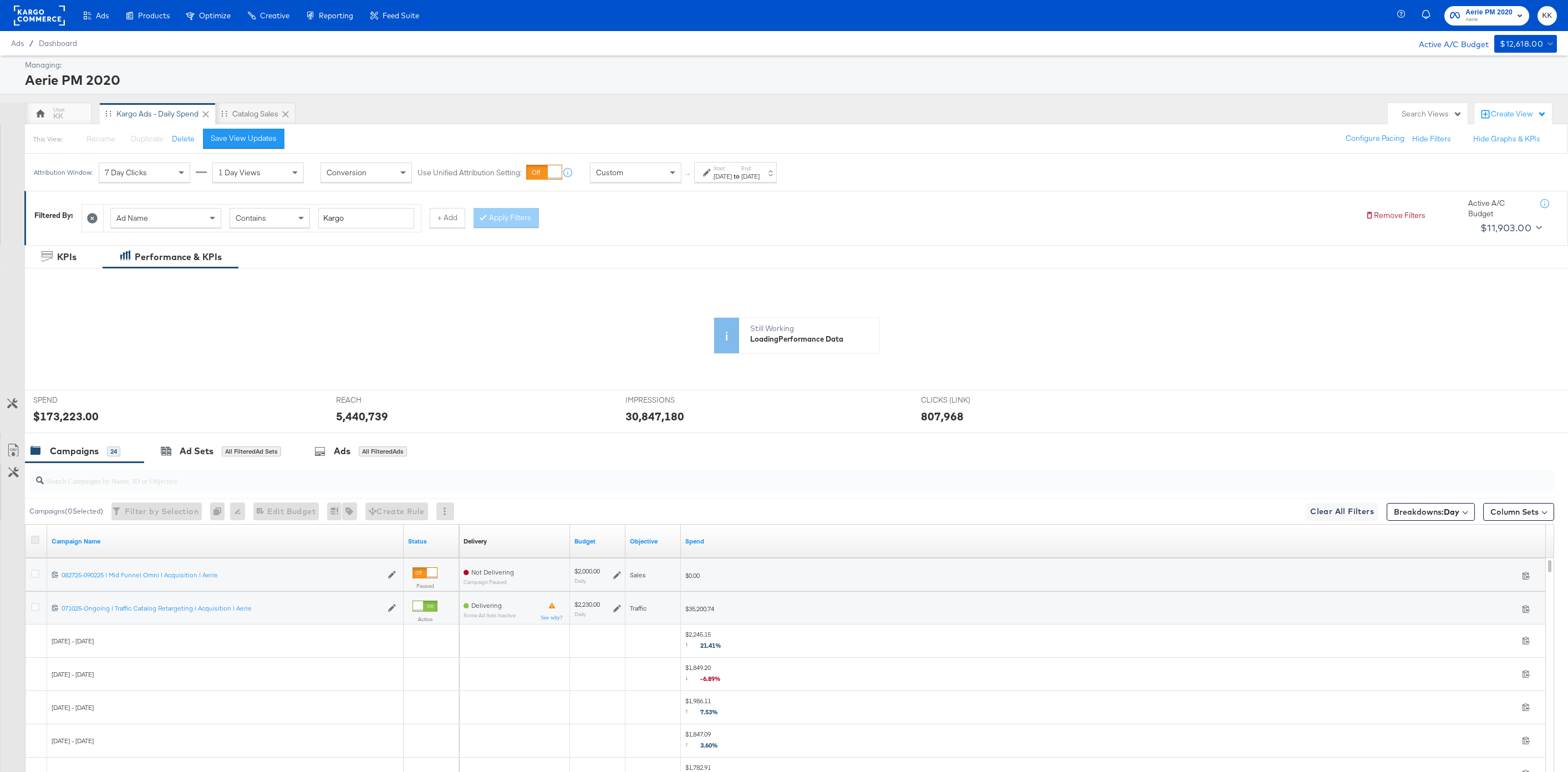
click at [38, 541] on icon at bounding box center [35, 540] width 8 height 8
click at [0, 0] on input "checkbox" at bounding box center [0, 0] width 0 height 0
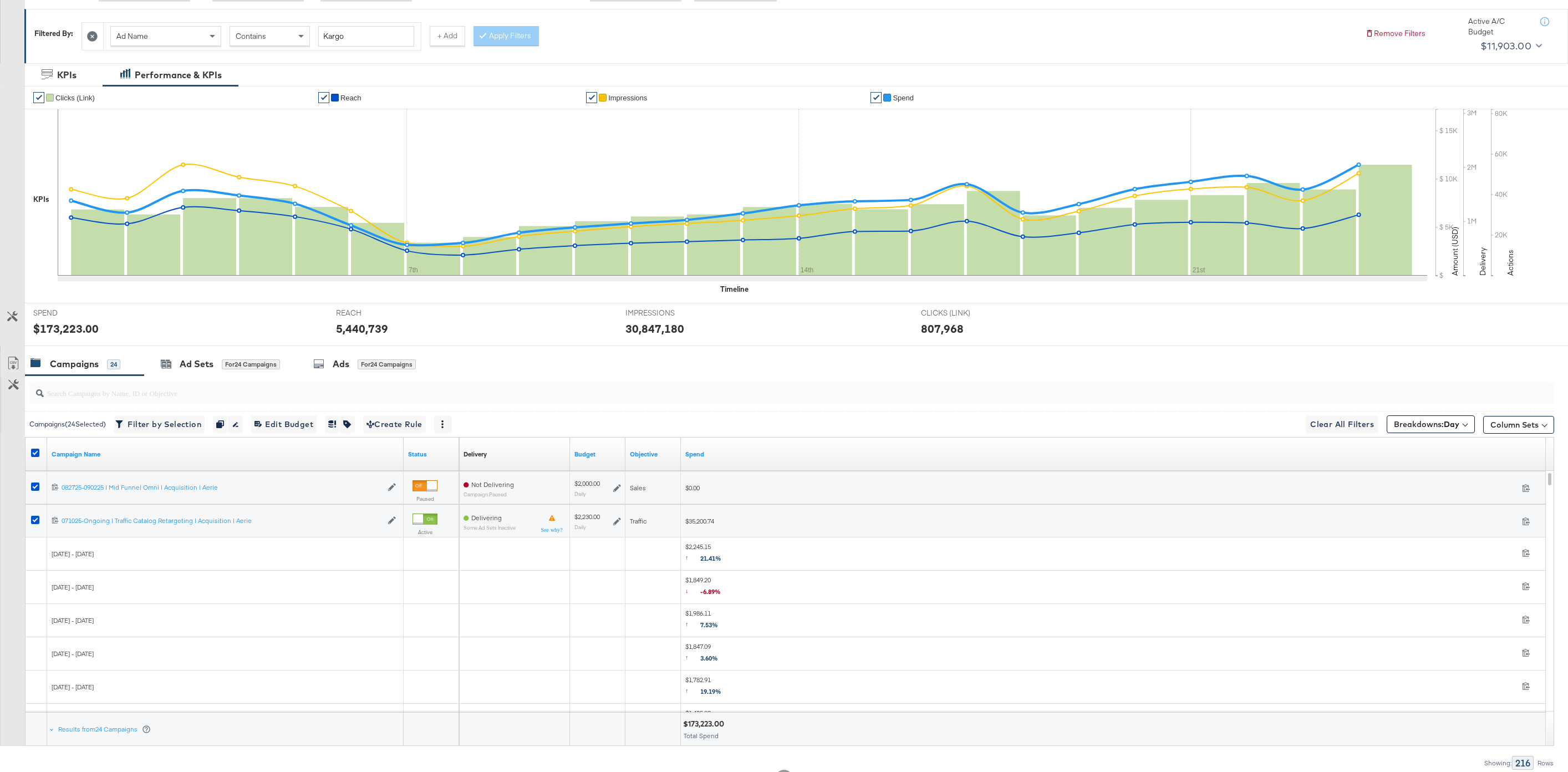
scroll to position [229, 0]
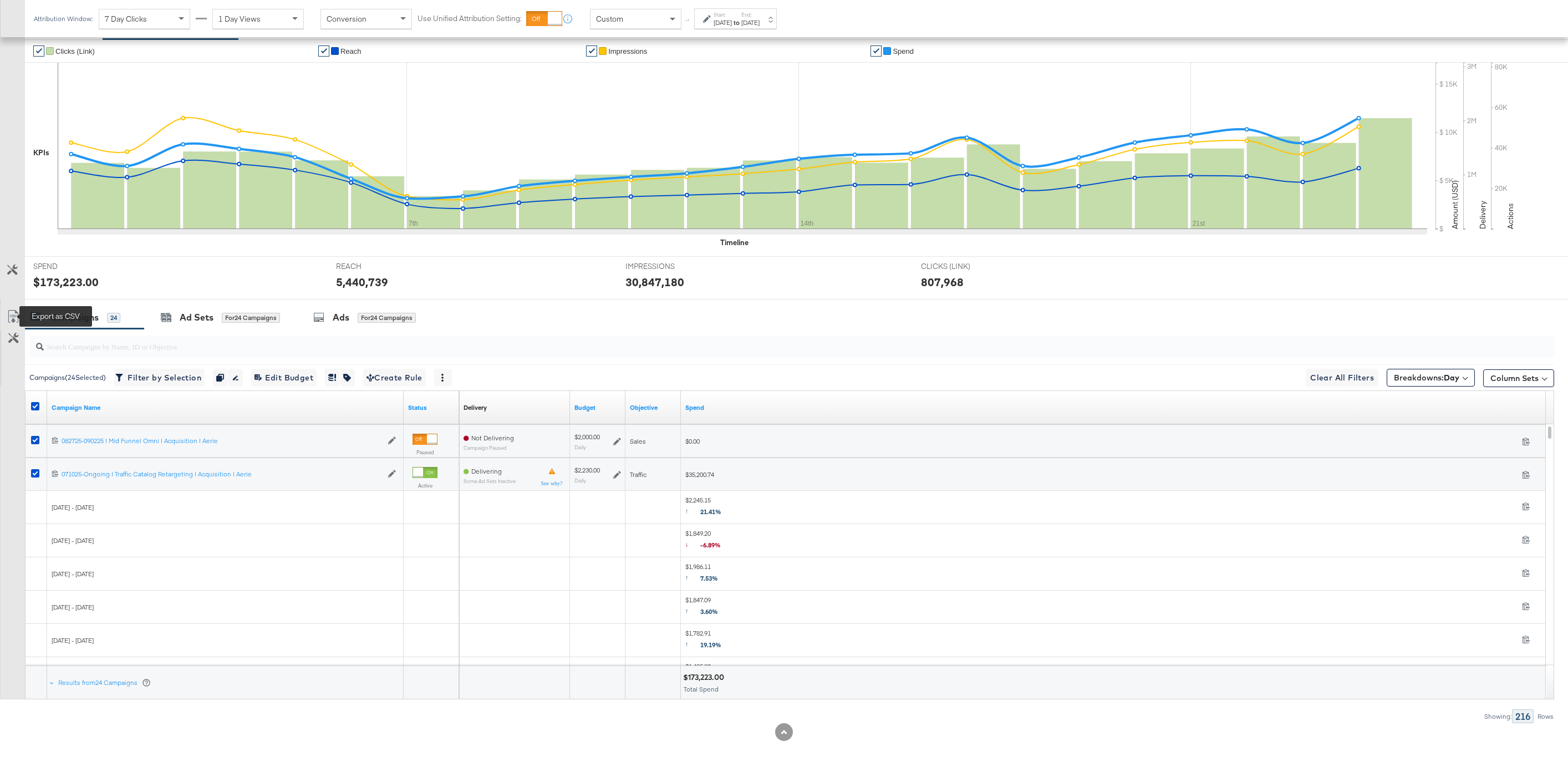
click at [15, 317] on icon at bounding box center [13, 317] width 13 height 13
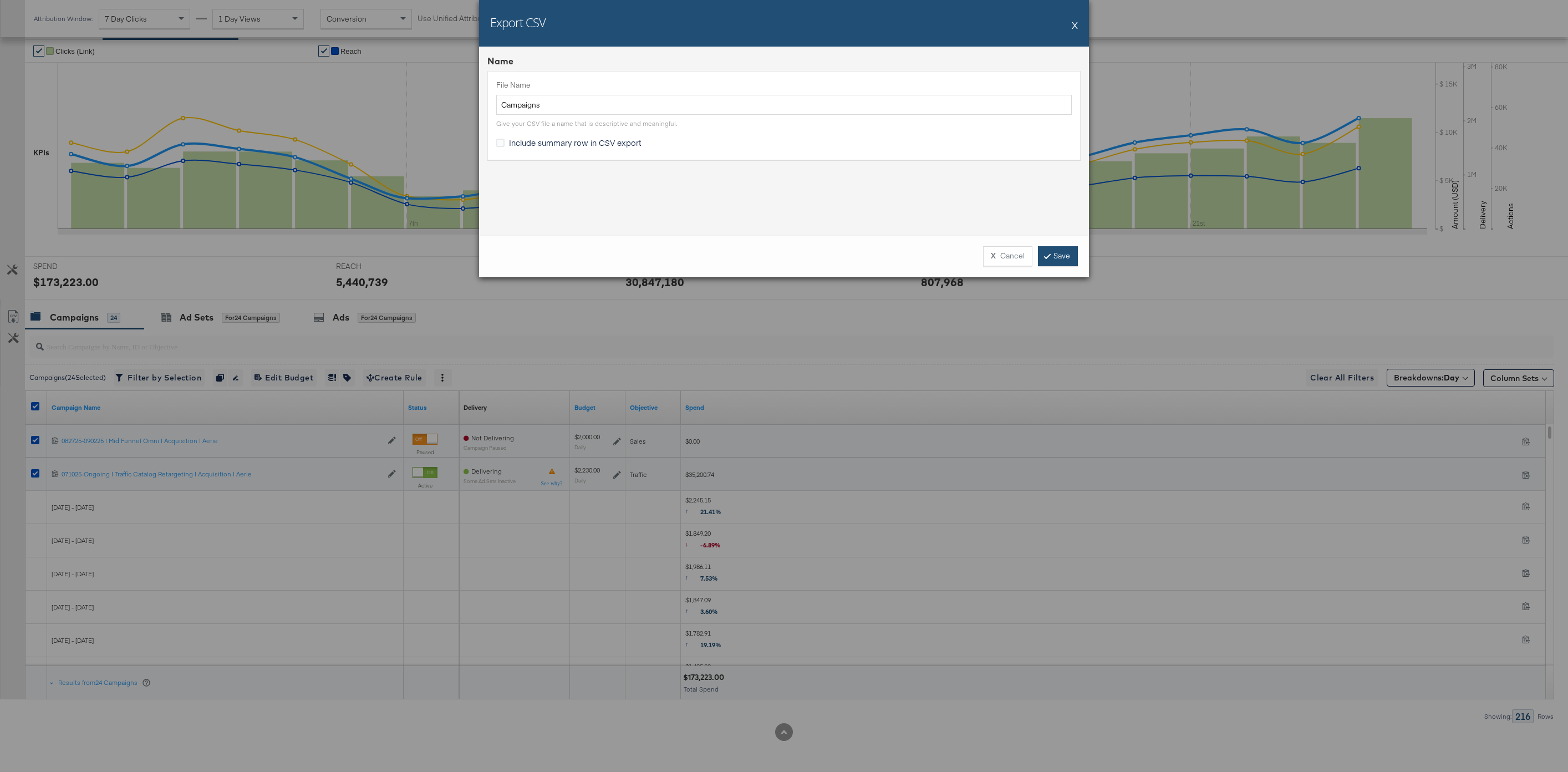
click at [1061, 256] on link "Save" at bounding box center [1058, 256] width 40 height 20
